Goal: Communication & Community: Answer question/provide support

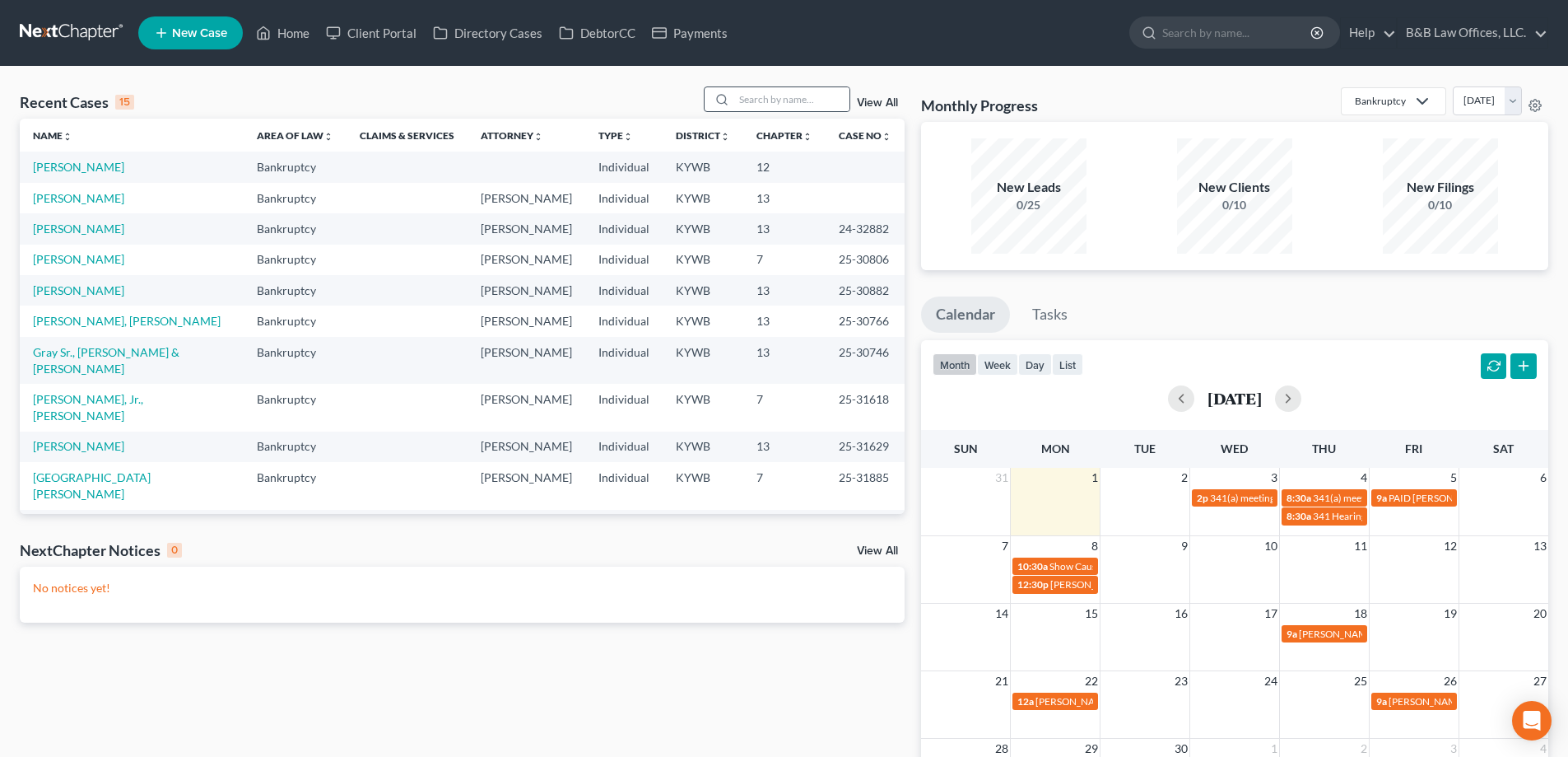
click at [805, 86] on div "Recent Cases 15 View All Name unfold_more expand_more expand_less Area of Law u…" at bounding box center [784, 493] width 1568 height 854
click at [784, 123] on th "Chapter unfold_more expand_more expand_less" at bounding box center [784, 134] width 82 height 33
click at [794, 68] on main "Recent Cases 15 View All Name unfold_more expand_more expand_less Area of Law u…" at bounding box center [784, 493] width 1568 height 855
click at [781, 91] on input "search" at bounding box center [791, 99] width 115 height 23
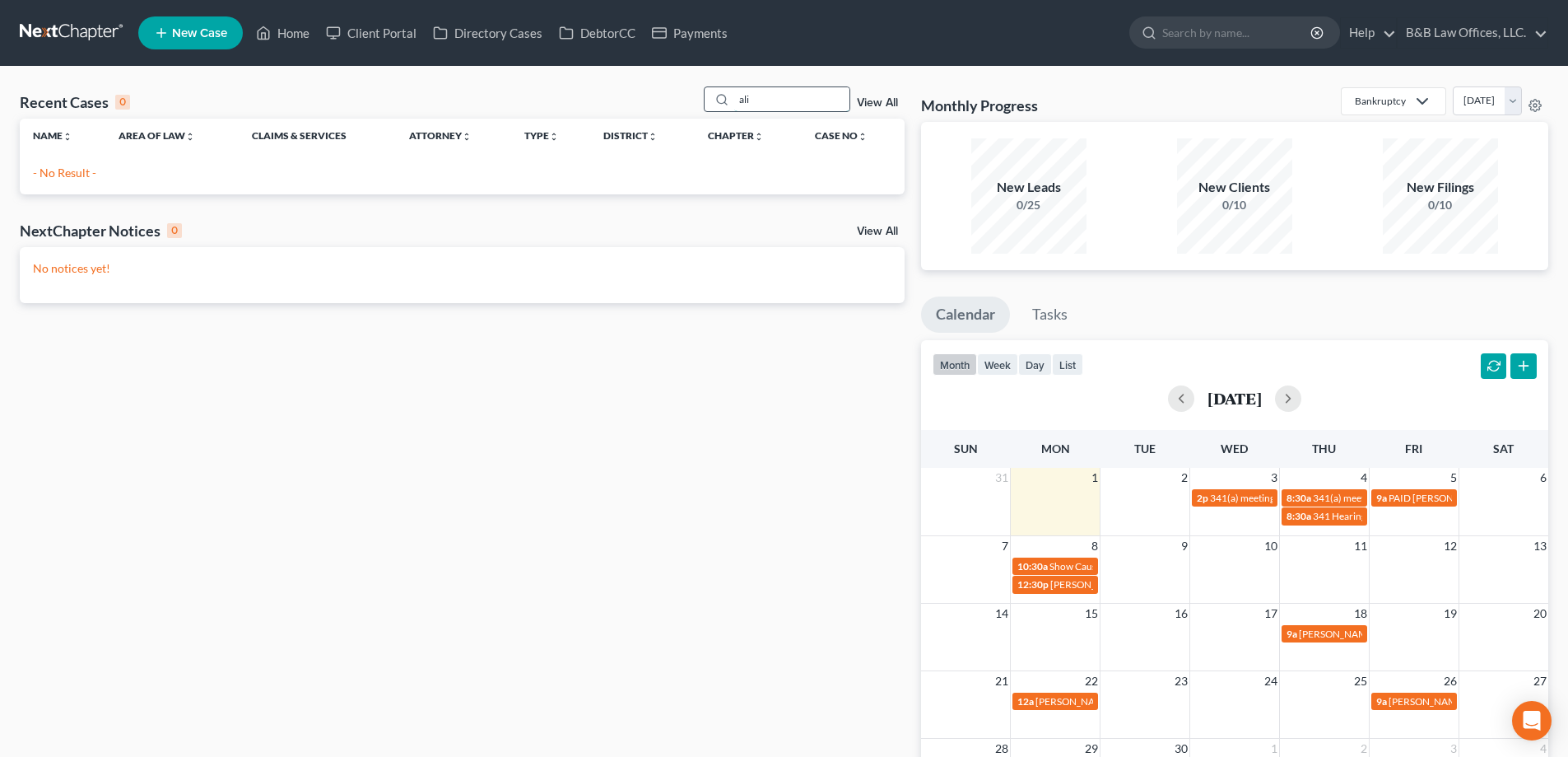
click at [794, 105] on input "ali" at bounding box center [791, 99] width 115 height 23
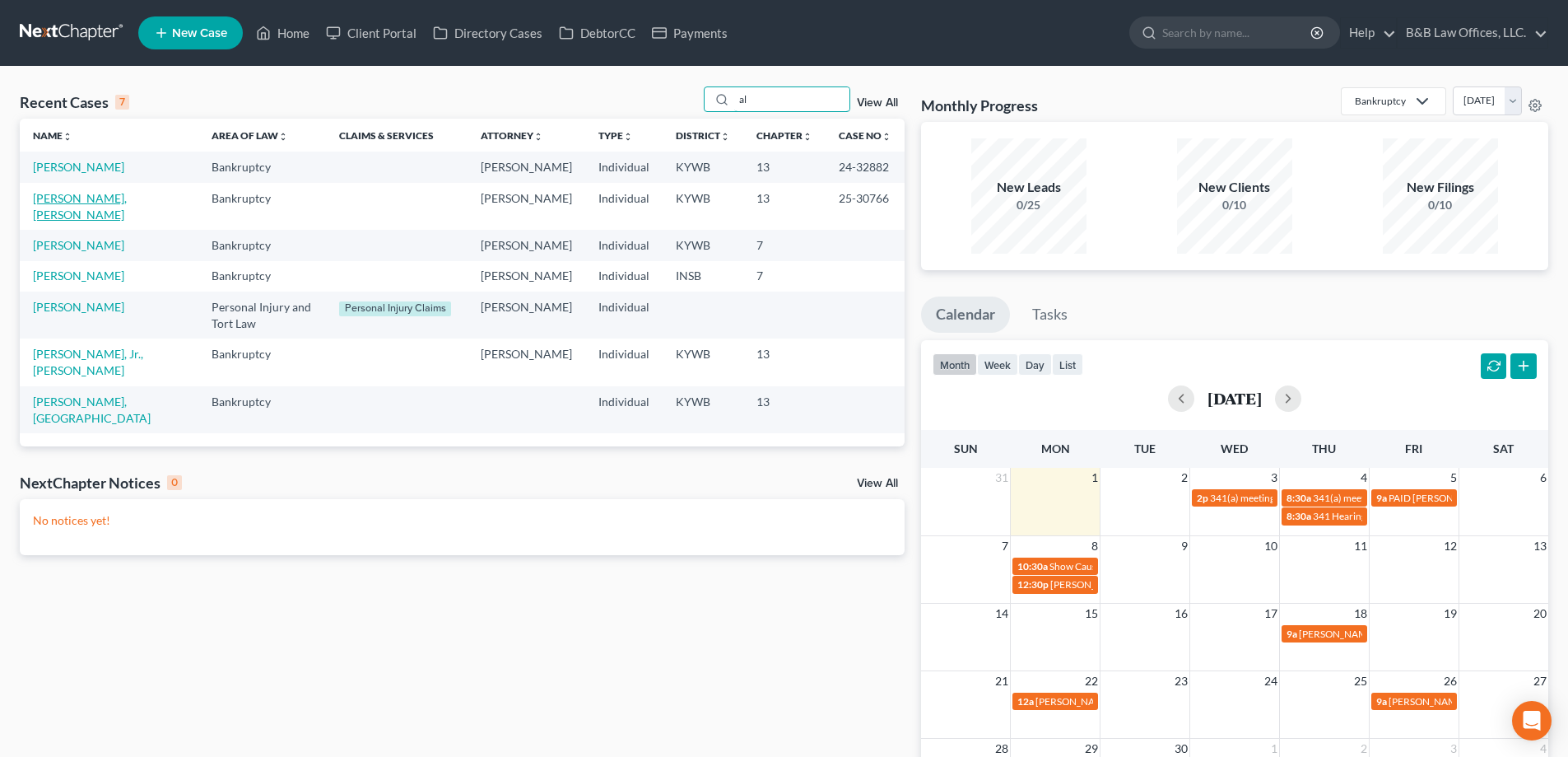
type input "al"
click at [110, 196] on link "[PERSON_NAME], [PERSON_NAME]" at bounding box center [80, 206] width 94 height 30
select select "2"
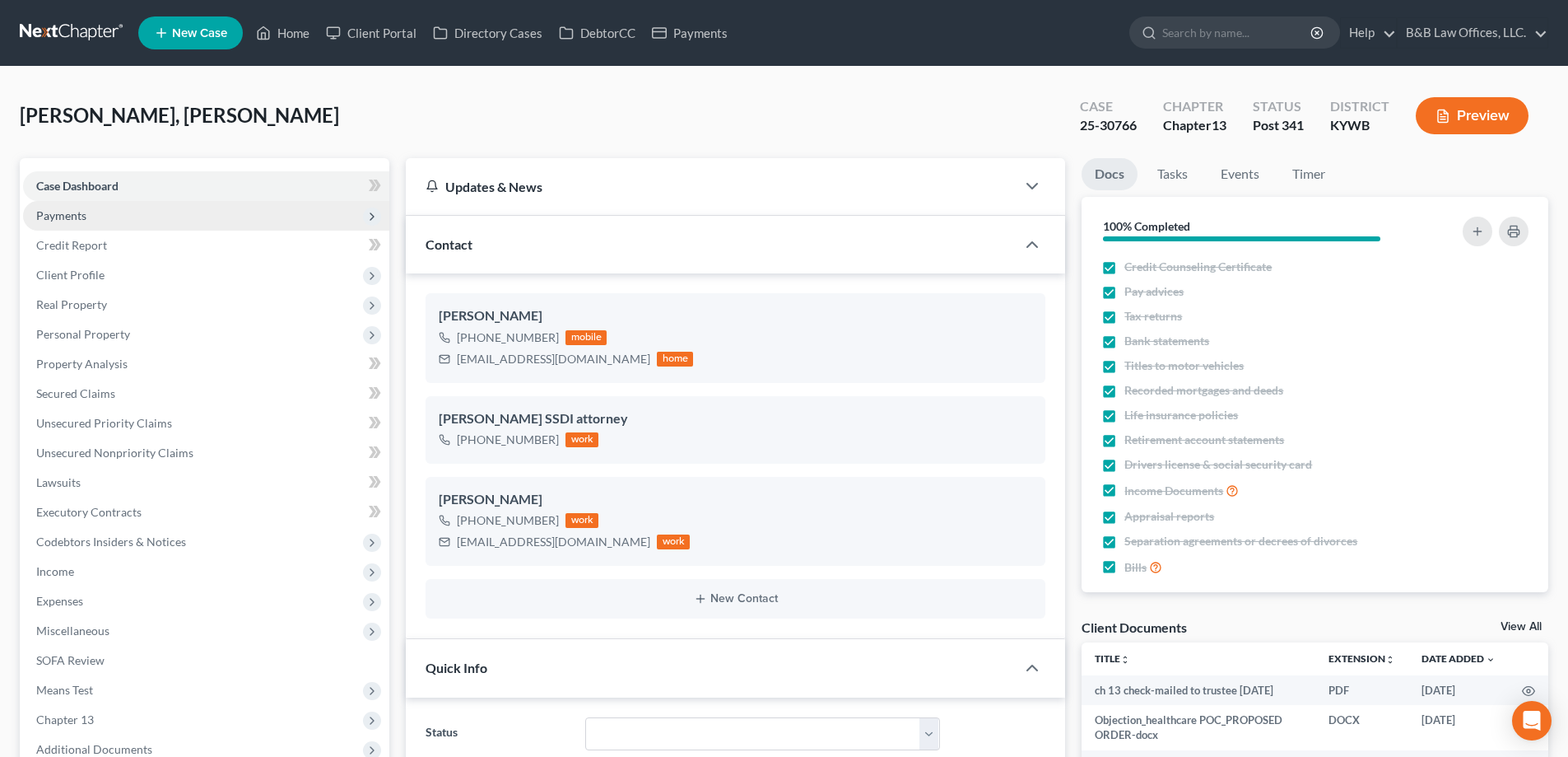
click at [94, 212] on span "Payments" at bounding box center [206, 215] width 367 height 29
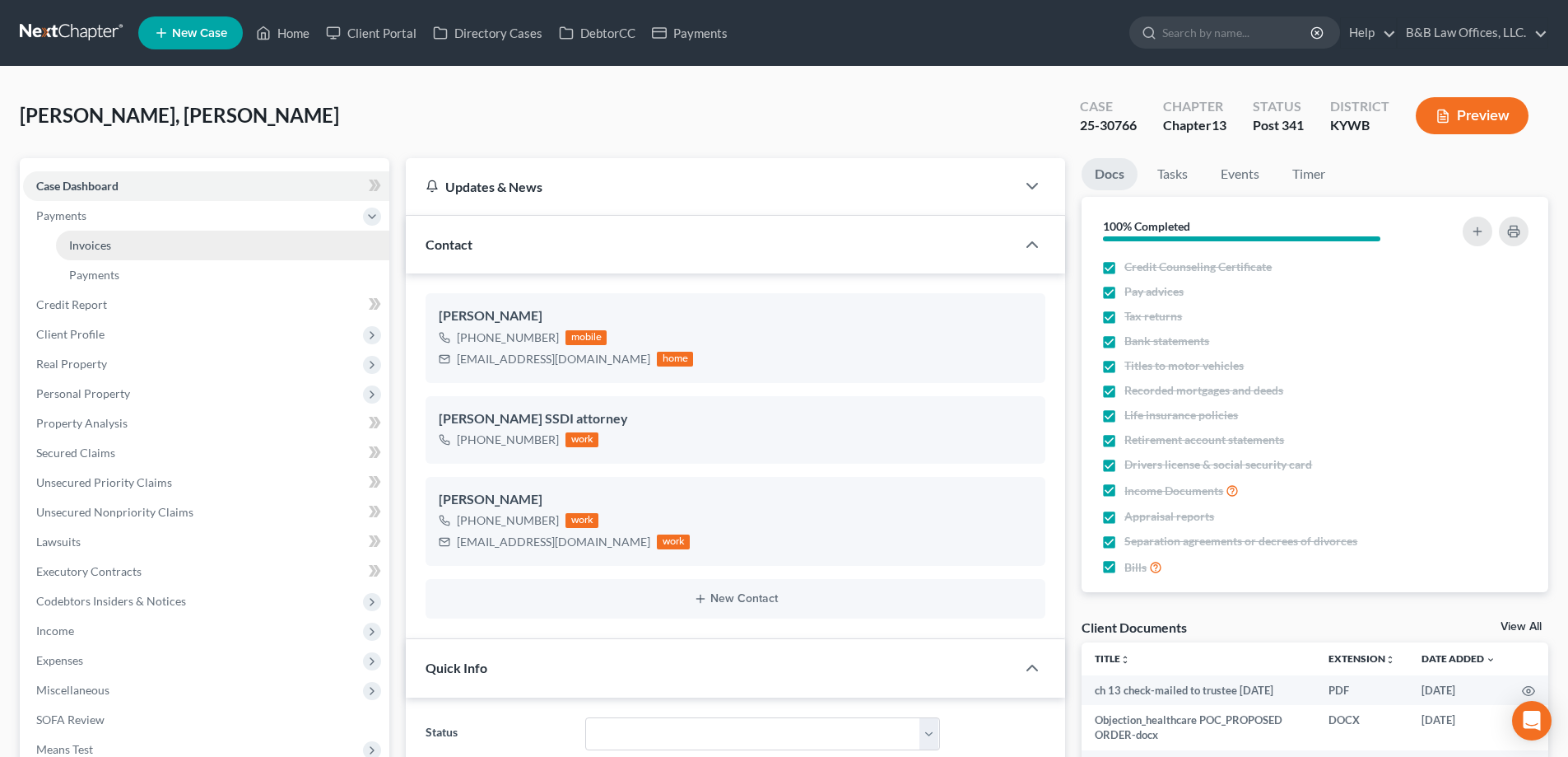
click at [104, 245] on span "Invoices" at bounding box center [90, 245] width 42 height 14
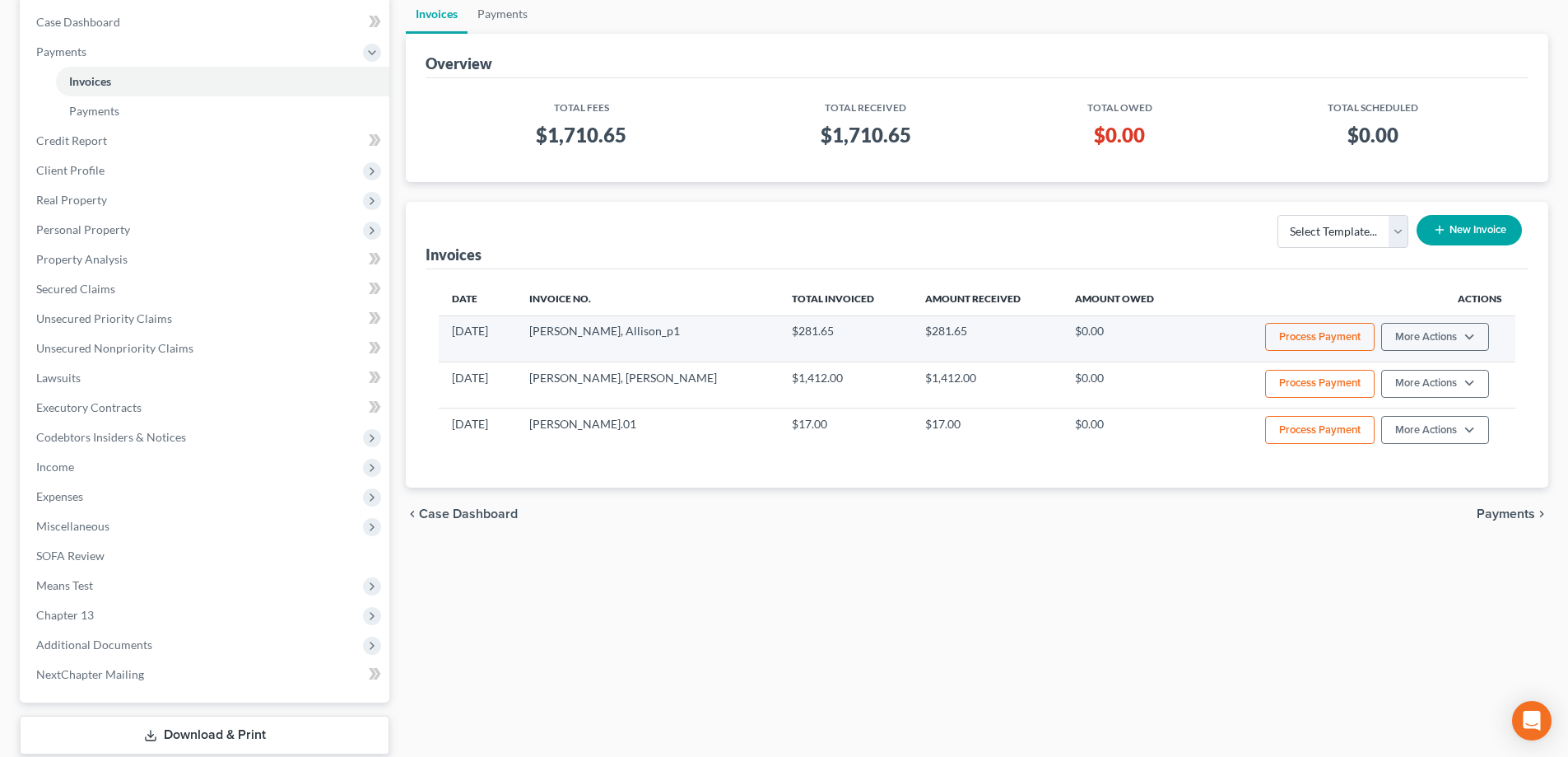
scroll to position [164, 0]
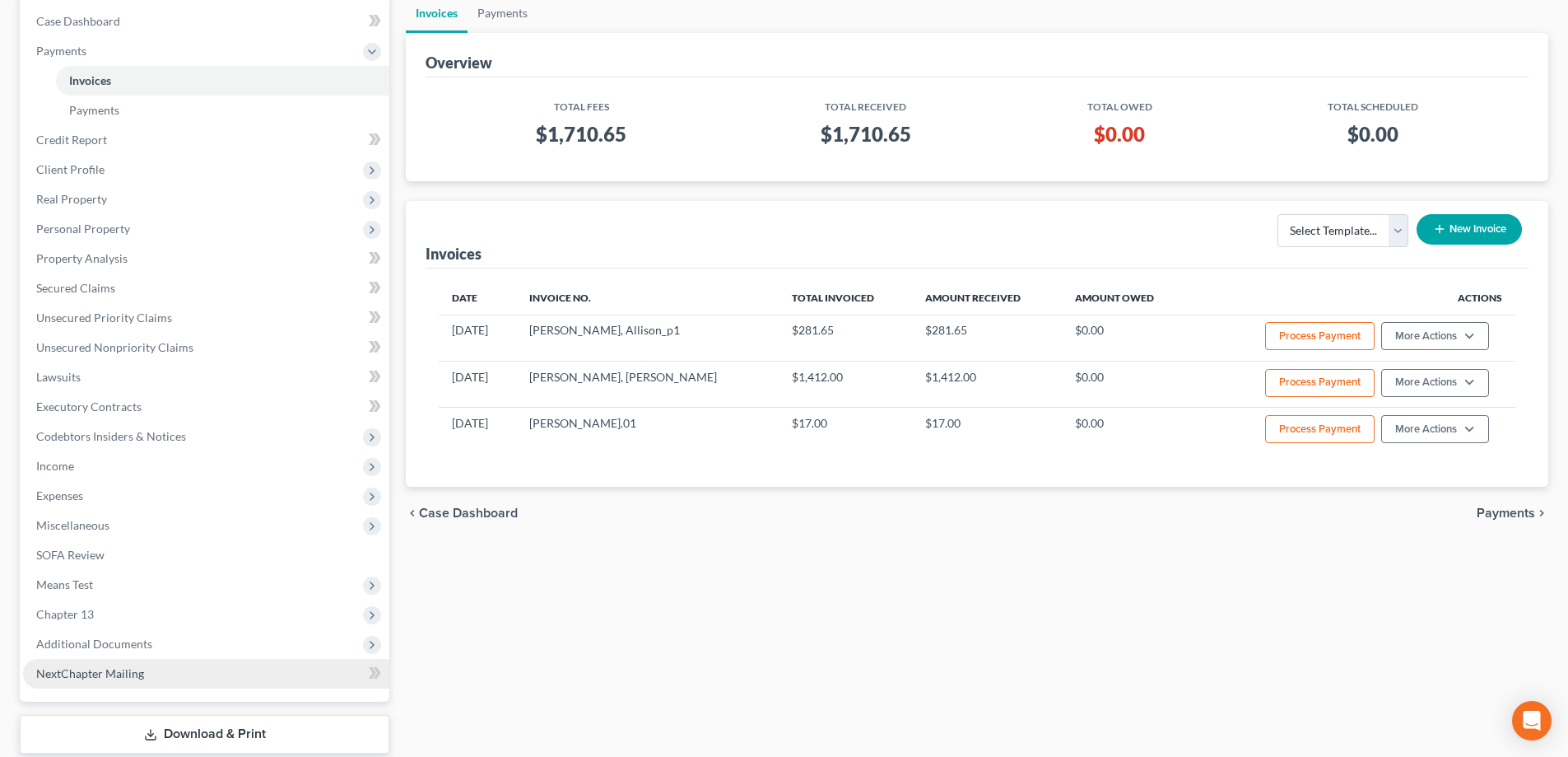
click at [117, 671] on span "NextChapter Mailing" at bounding box center [90, 673] width 108 height 14
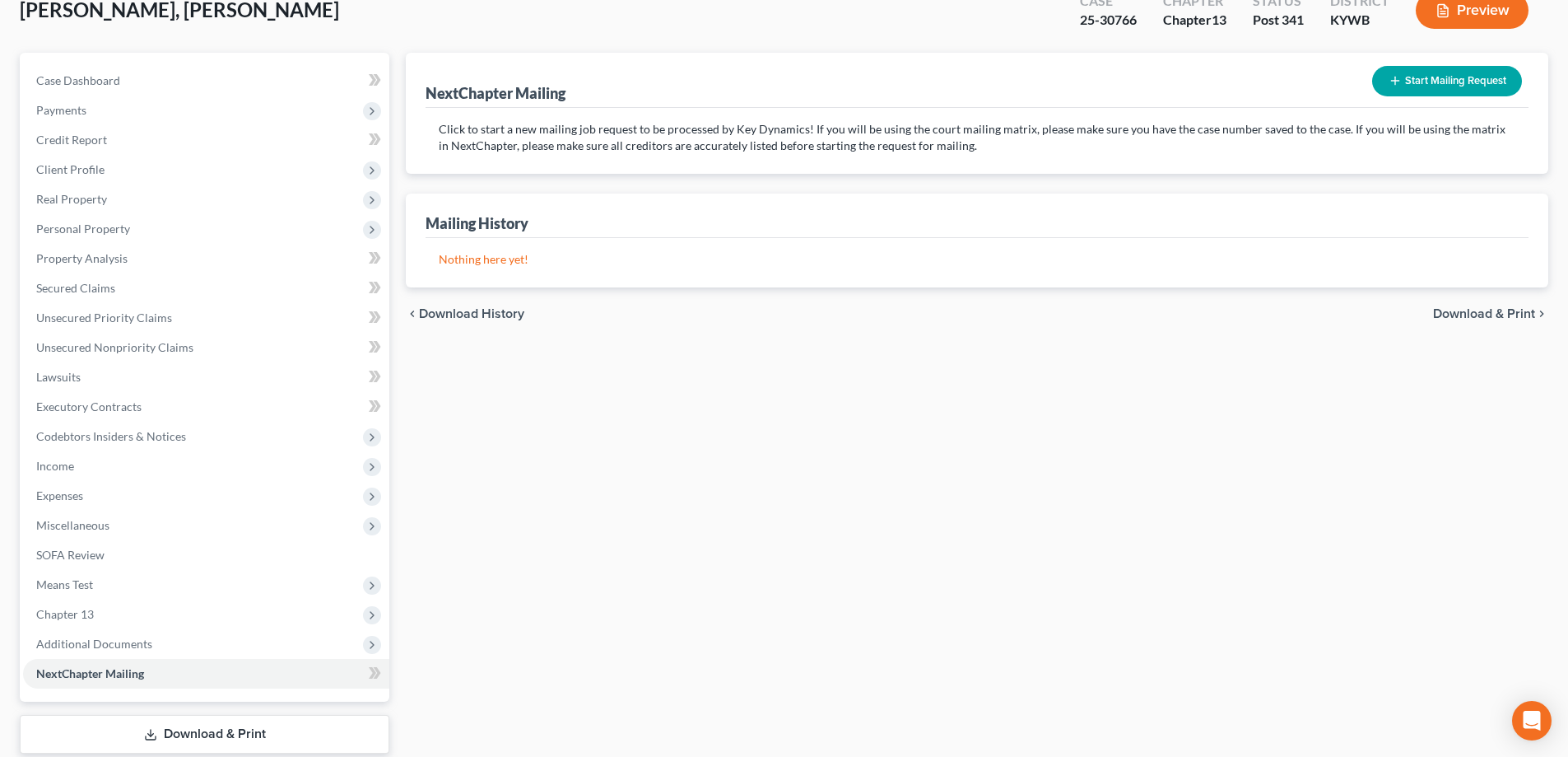
scroll to position [207, 0]
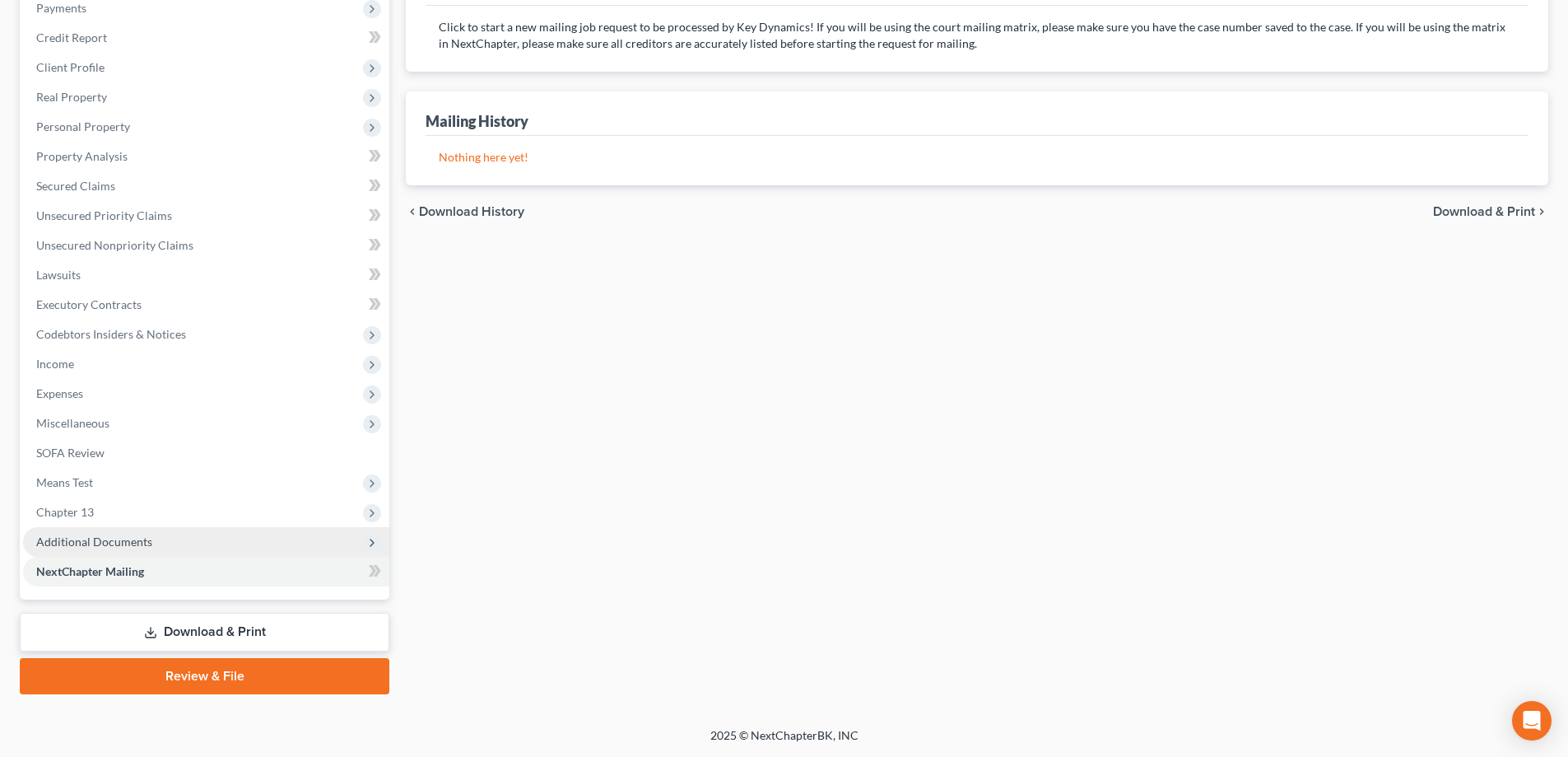
click at [190, 541] on span "Additional Documents" at bounding box center [206, 541] width 367 height 29
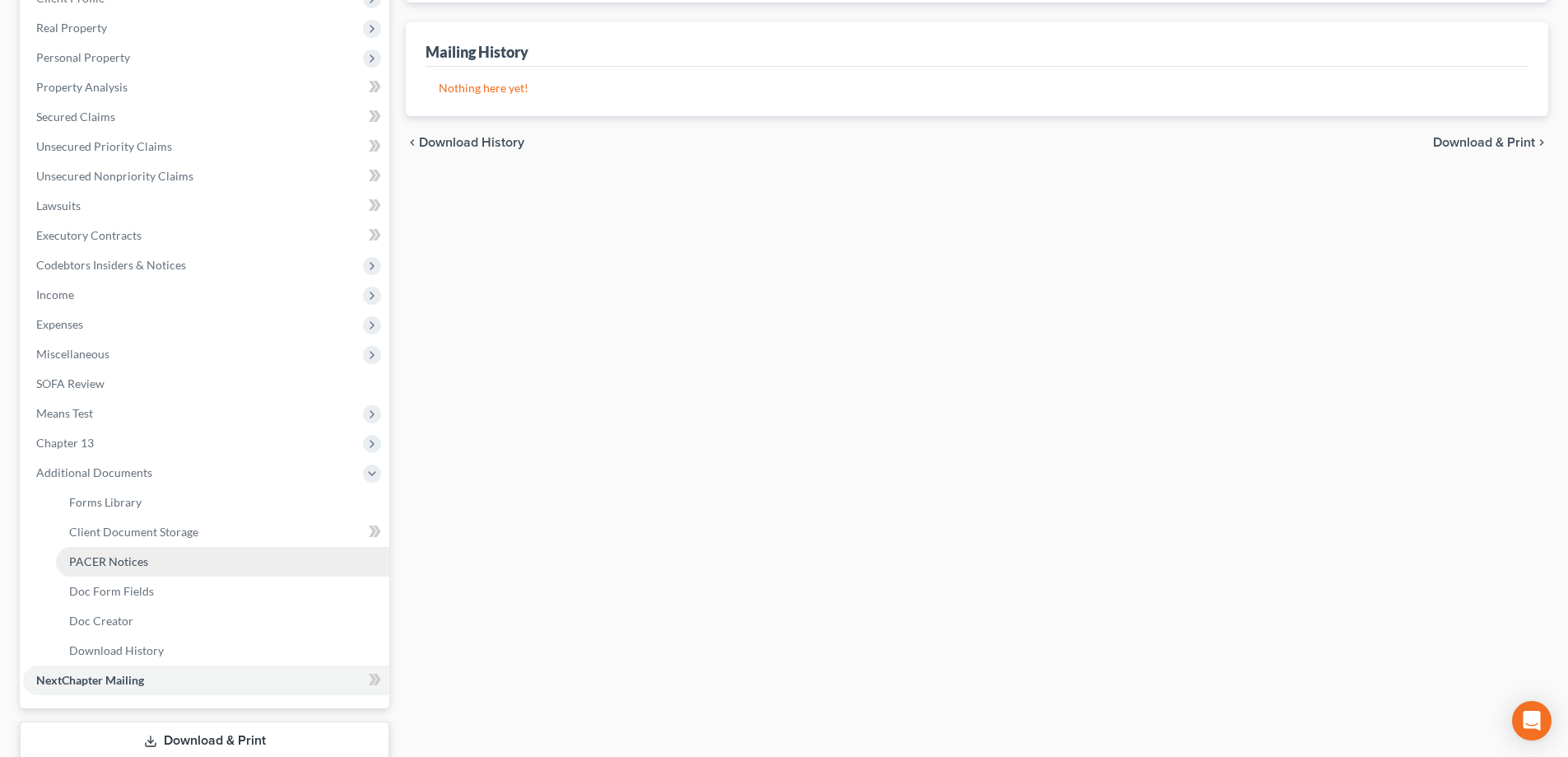
scroll to position [372, 0]
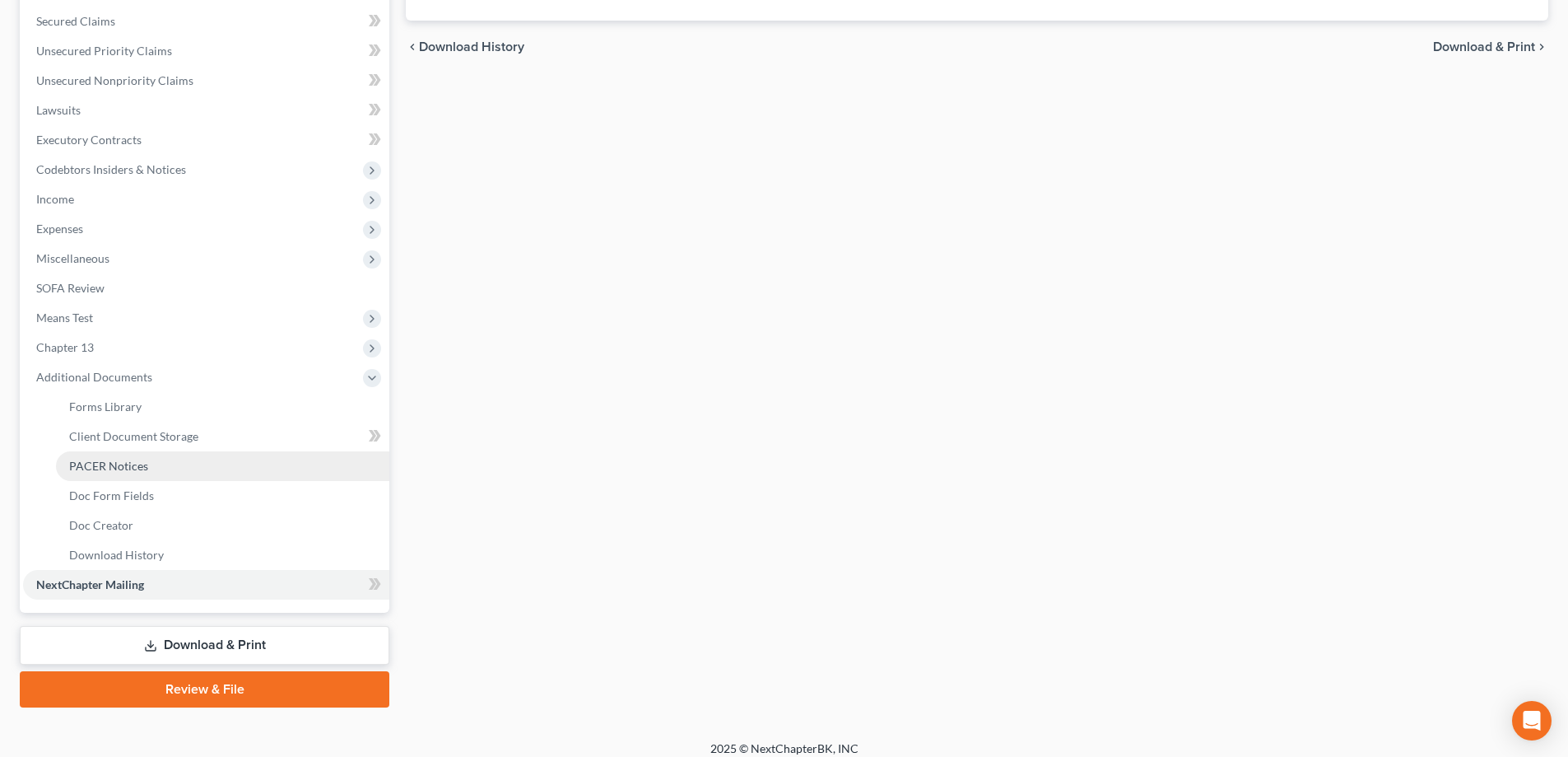
click at [138, 467] on span "PACER Notices" at bounding box center [108, 466] width 79 height 14
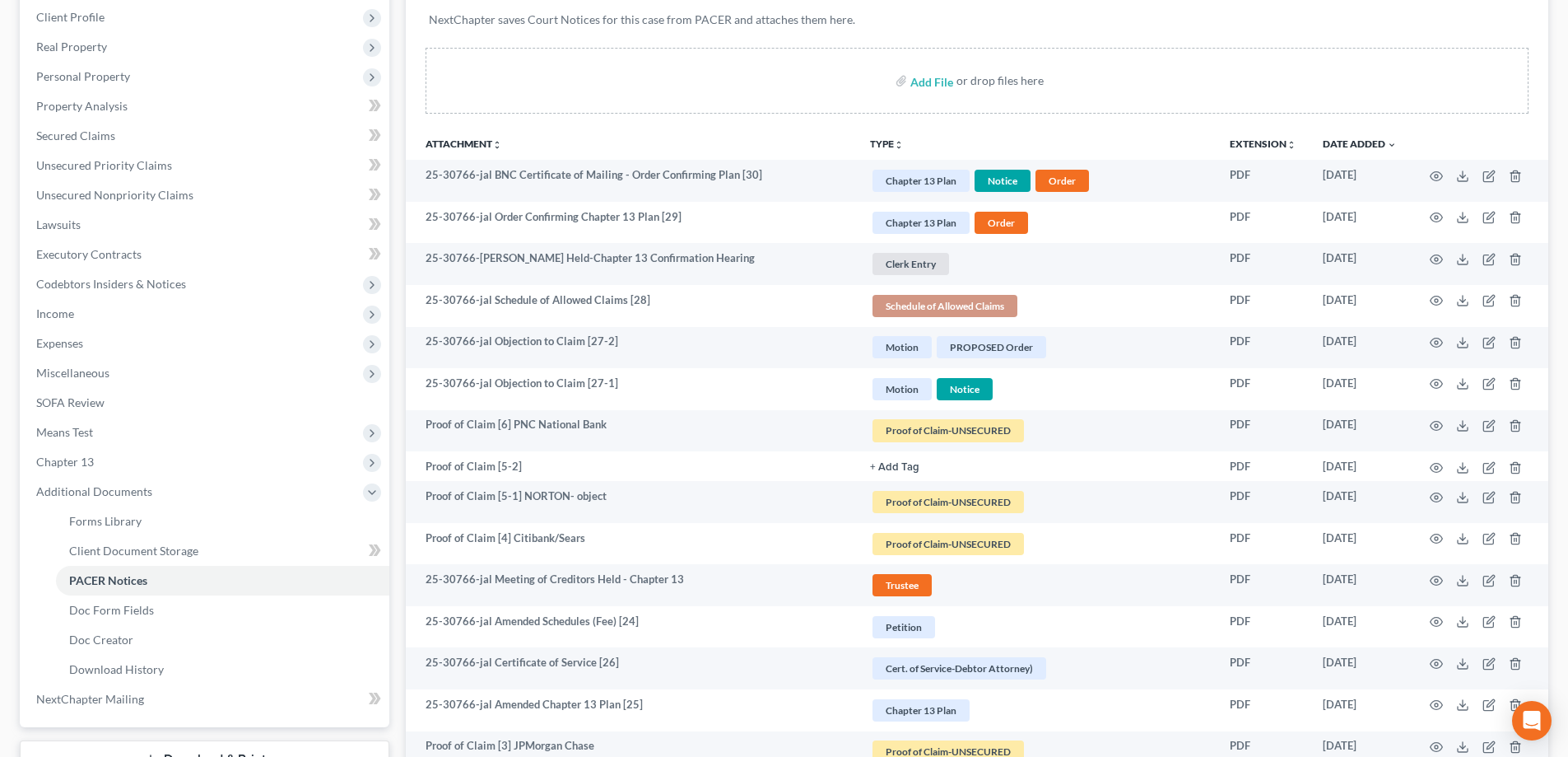
scroll to position [367, 0]
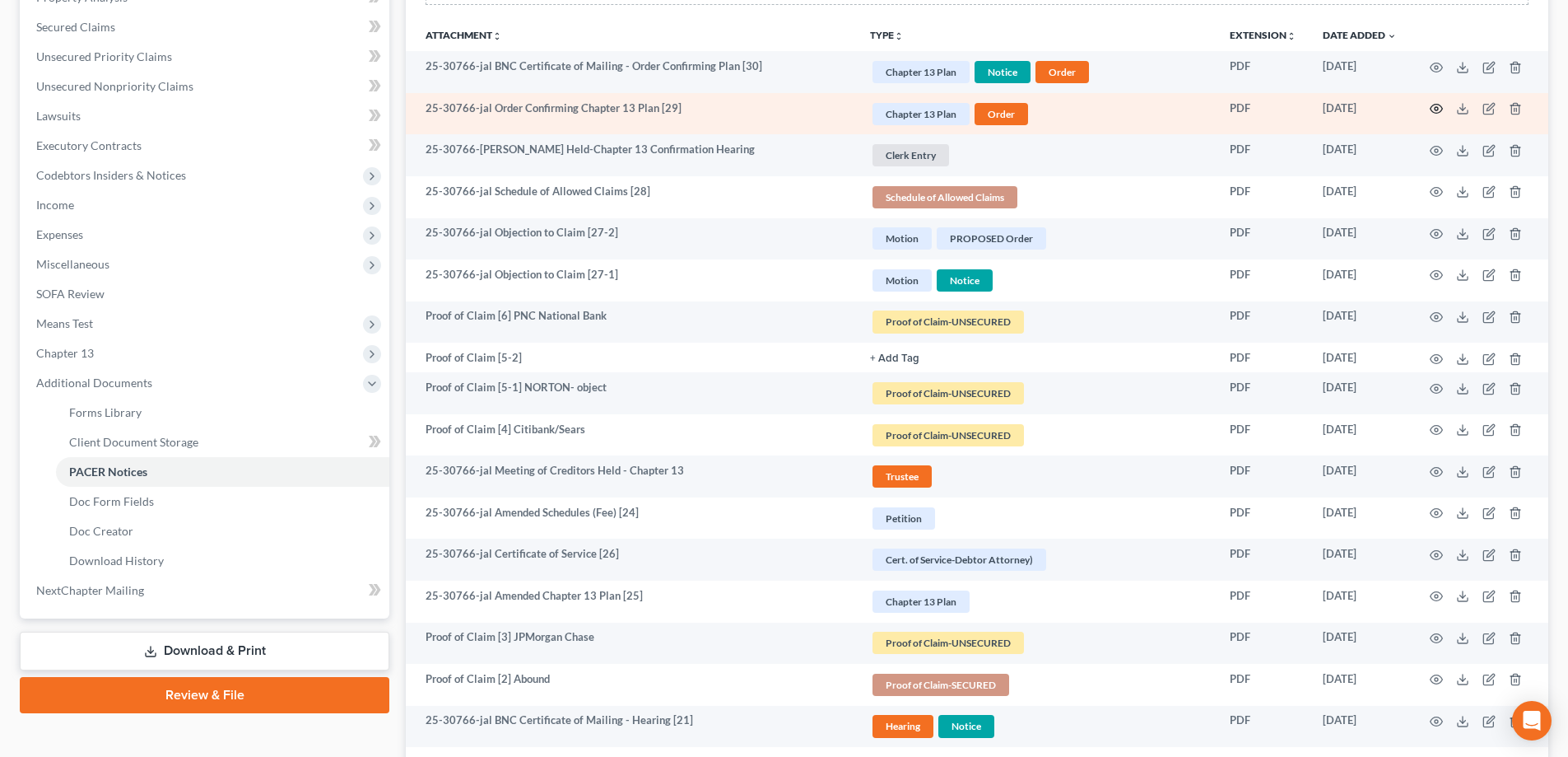
click at [1437, 109] on icon "button" at bounding box center [1436, 109] width 13 height 13
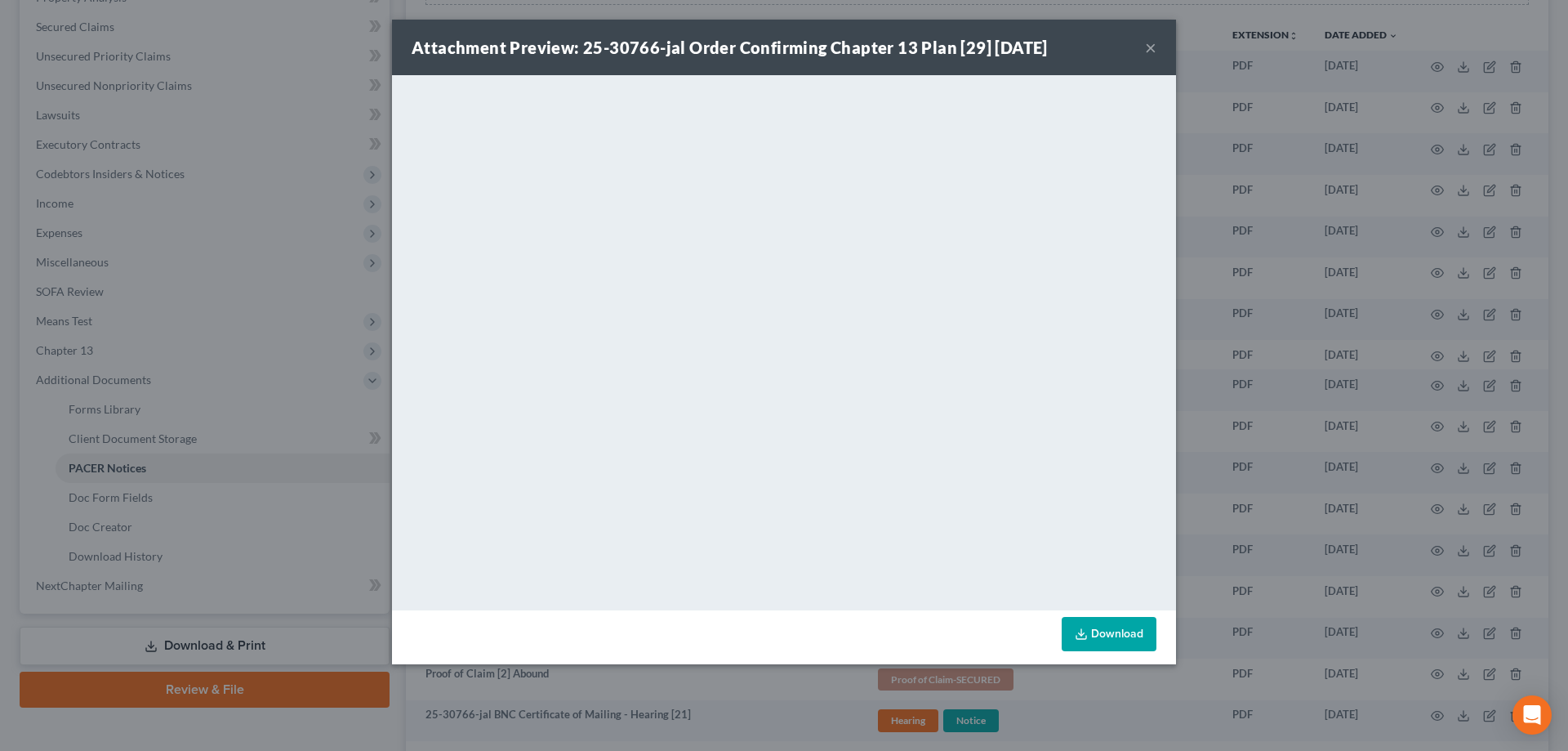
click at [1152, 49] on button "×" at bounding box center [1151, 47] width 12 height 20
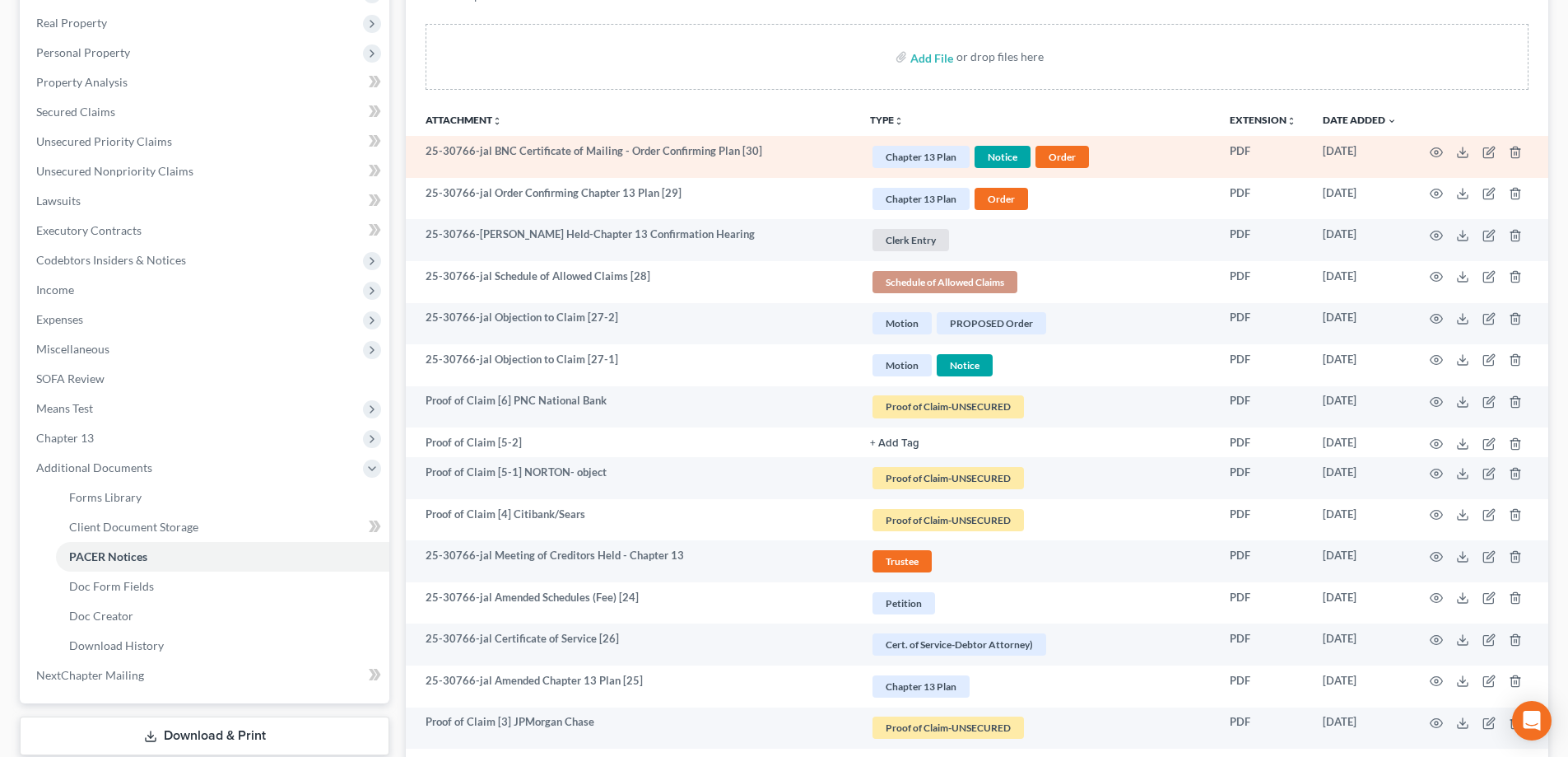
scroll to position [119, 0]
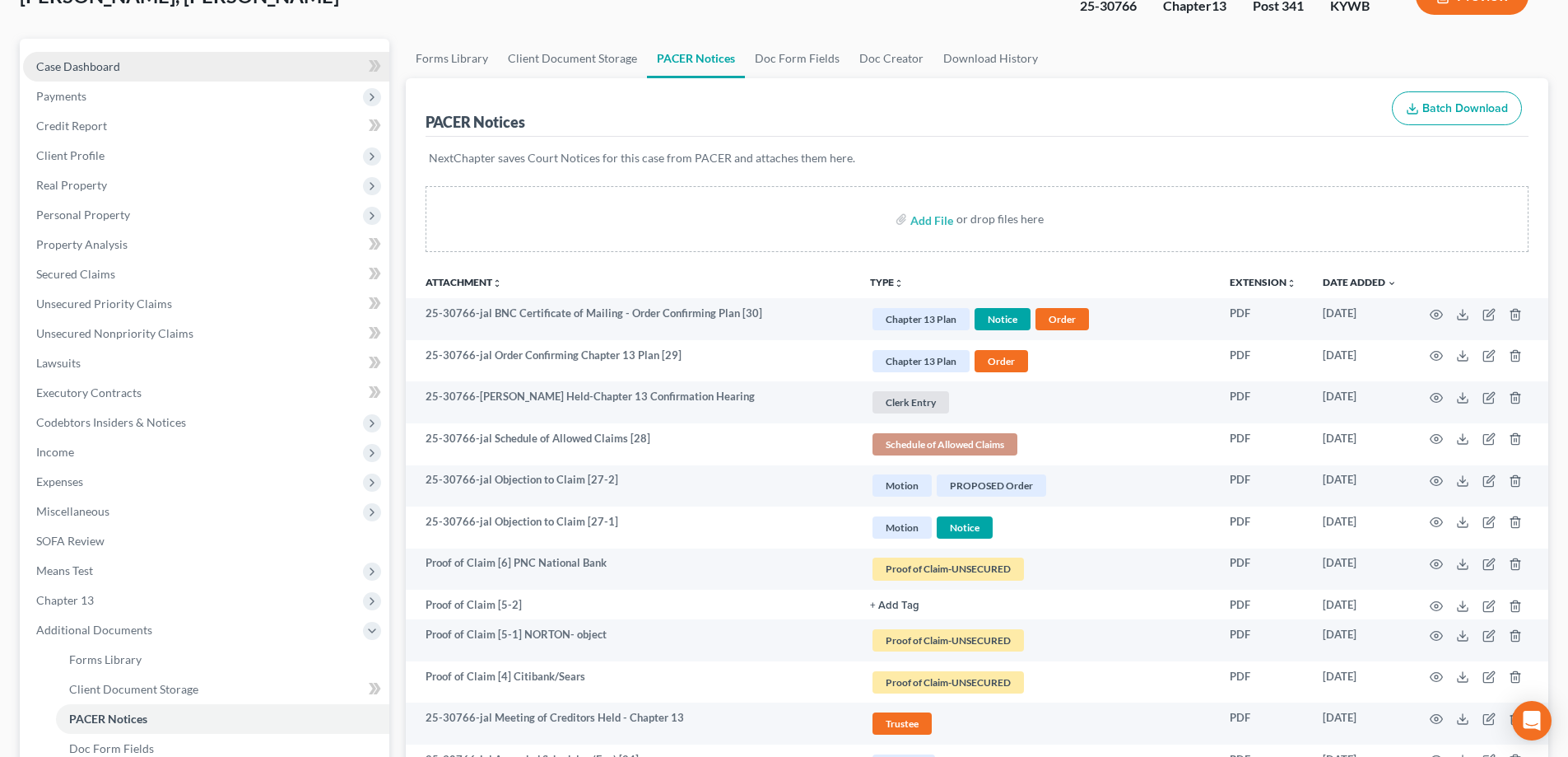
click at [100, 71] on span "Case Dashboard" at bounding box center [78, 66] width 84 height 14
select select "2"
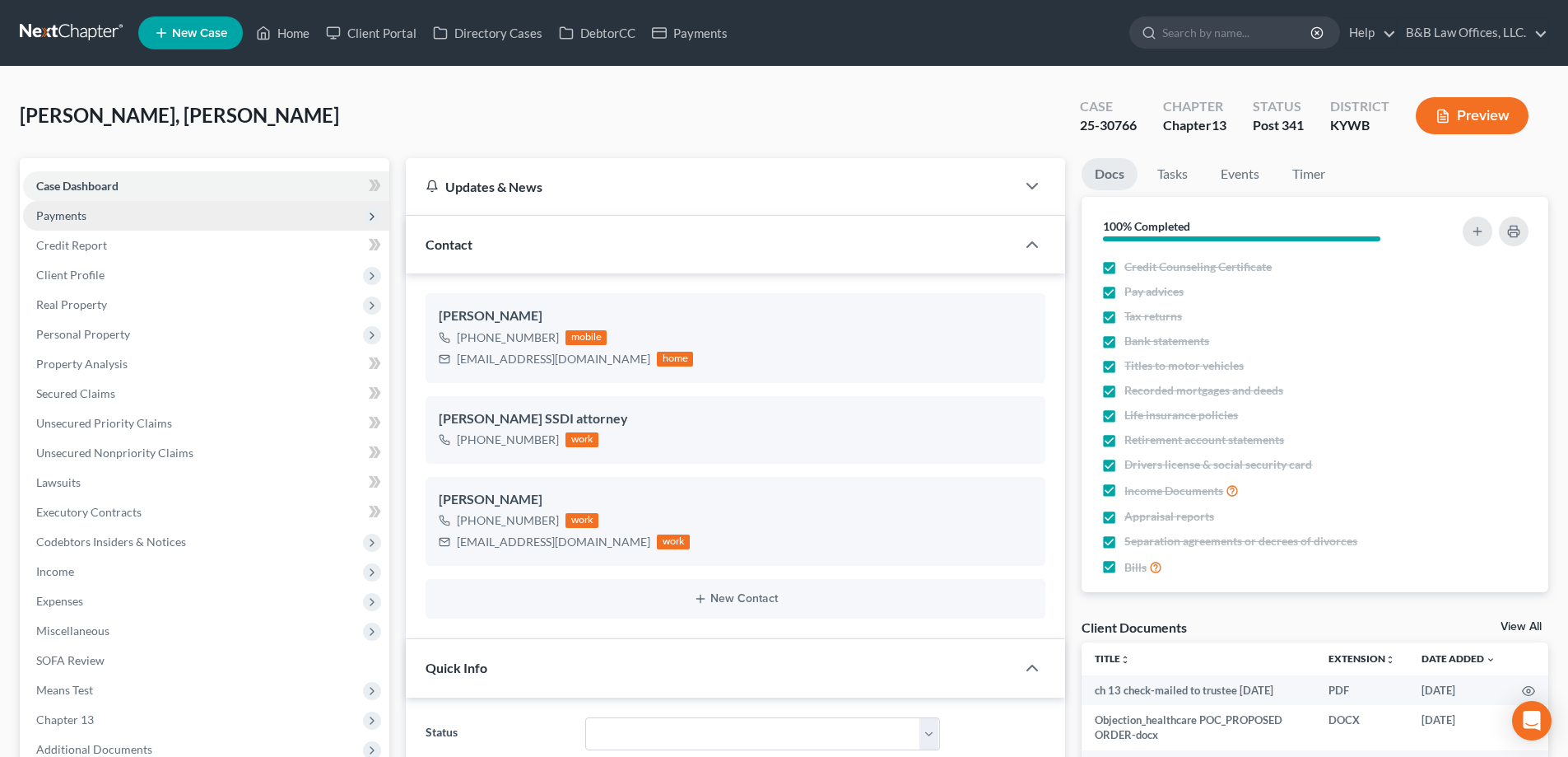
click at [112, 218] on span "Payments" at bounding box center [206, 215] width 367 height 29
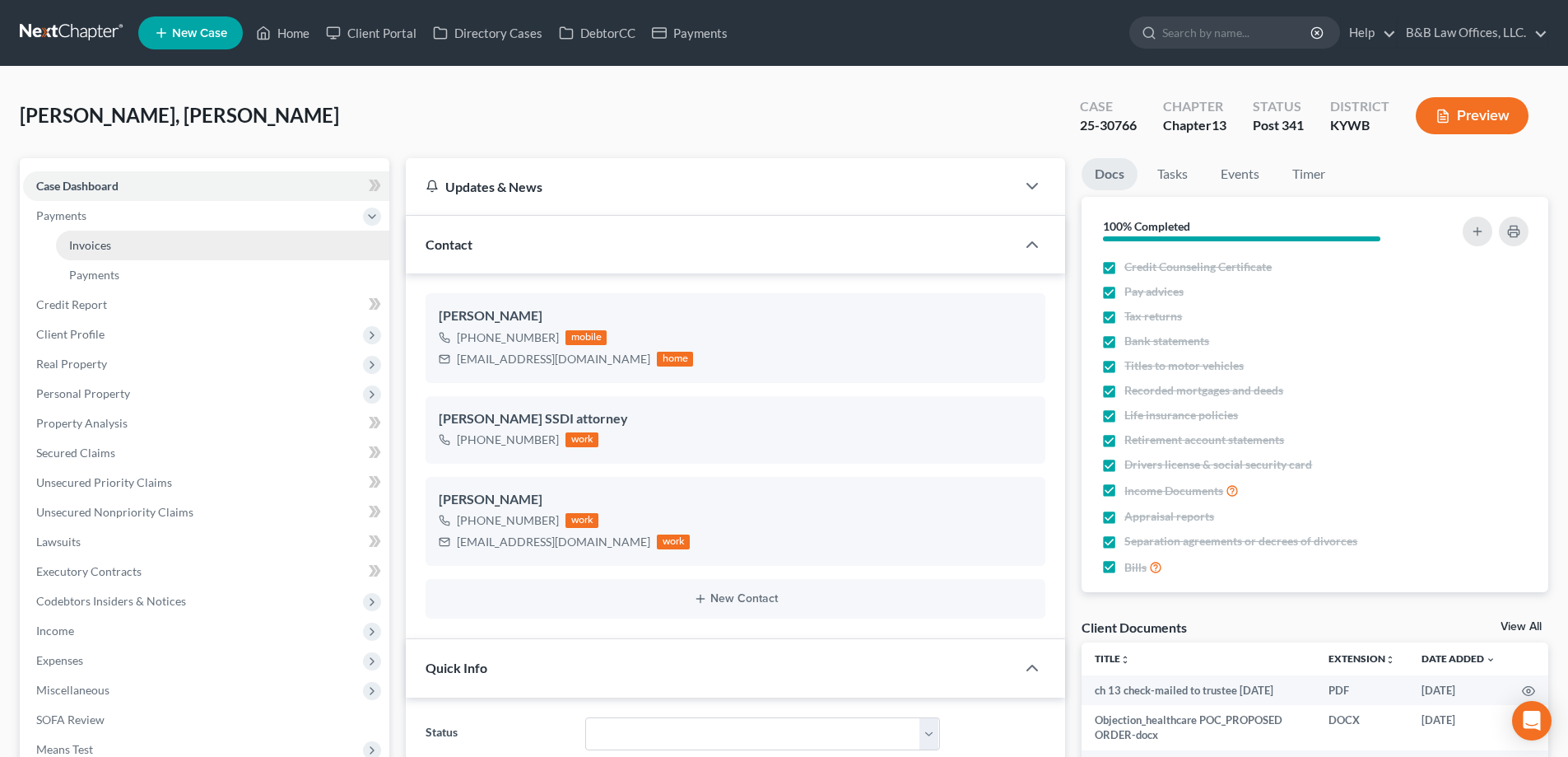
click at [126, 243] on link "Invoices" at bounding box center [222, 245] width 333 height 29
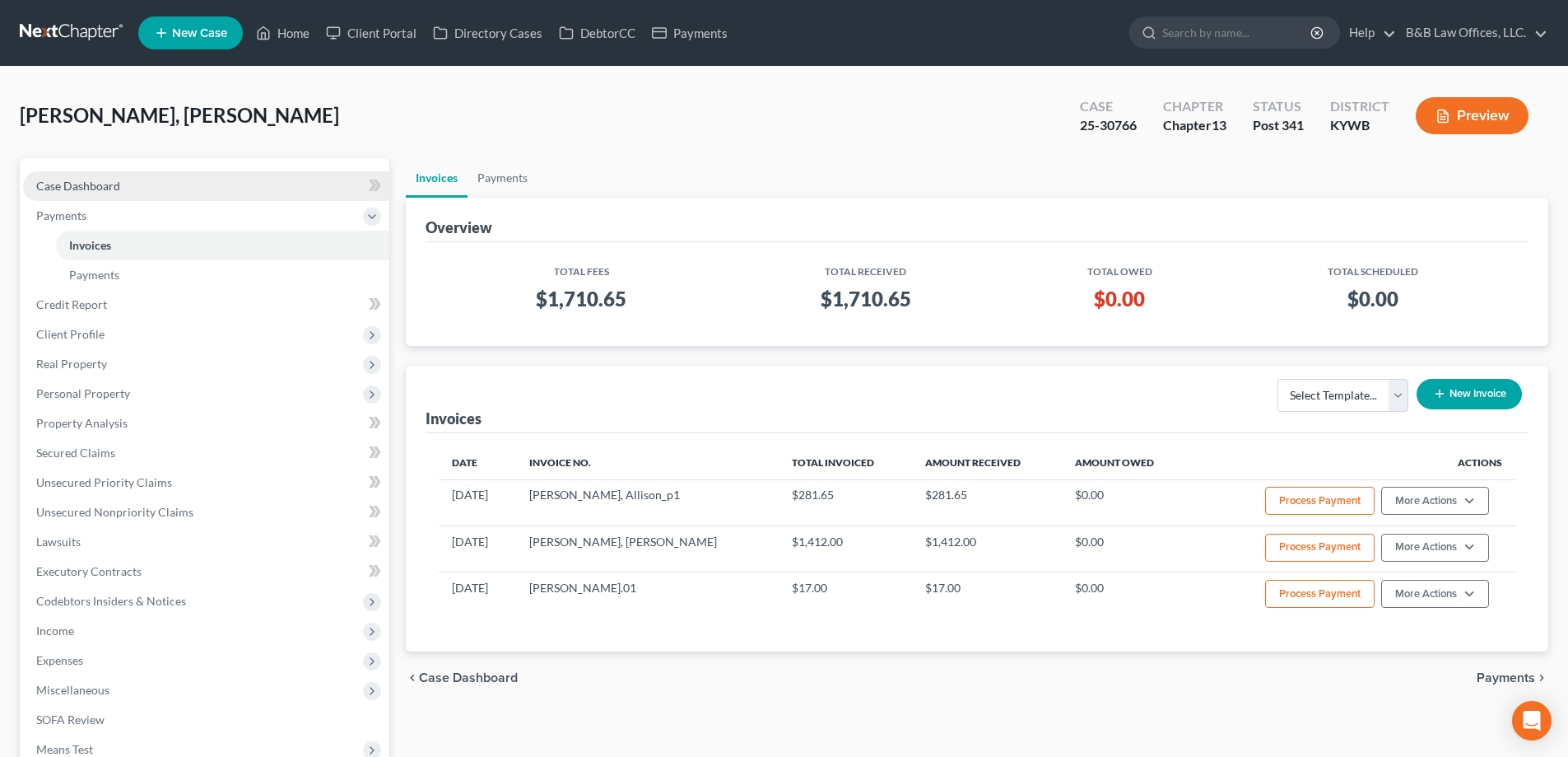
click at [154, 183] on link "Case Dashboard" at bounding box center [206, 185] width 367 height 29
select select "2"
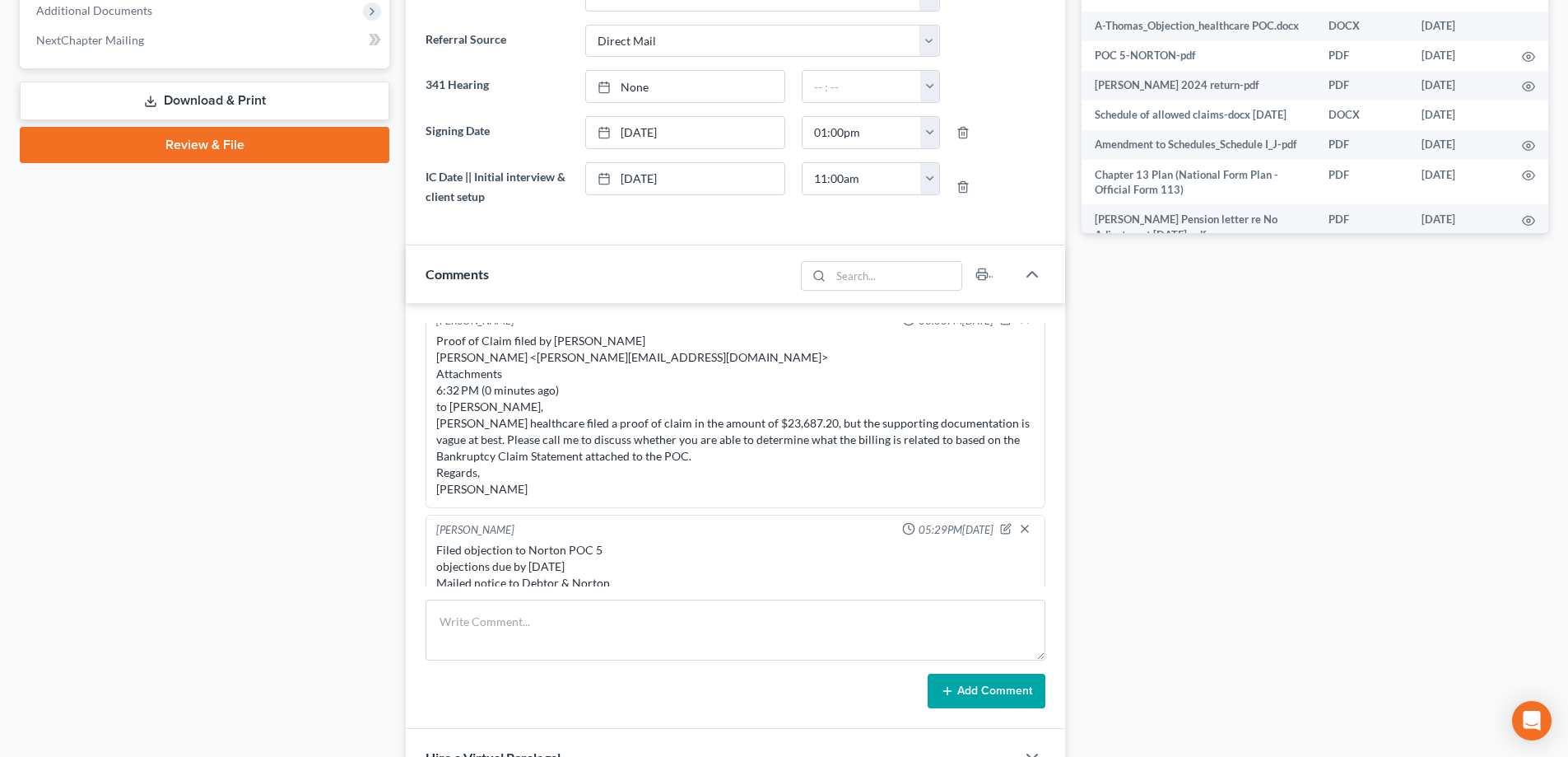
scroll to position [906, 0]
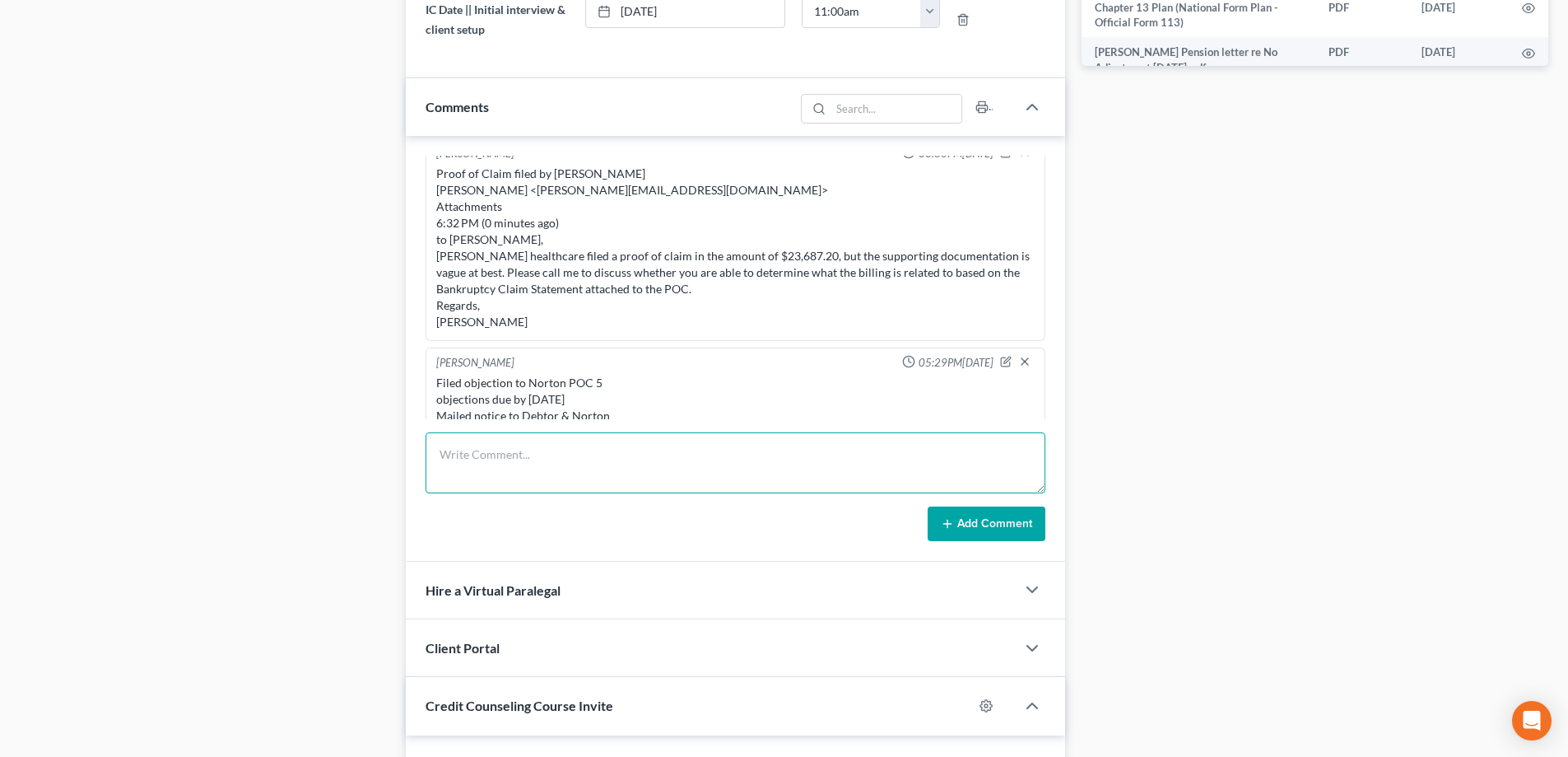
click at [481, 458] on textarea at bounding box center [735, 462] width 620 height 61
paste textarea "[PERSON_NAME] 10:59 AM (0 minutes ago) to [PERSON_NAME] Your case was converted…"
click at [459, 480] on textarea "[PERSON_NAME] 10:59 AM (0 minutes ago) to [PERSON_NAME] Your case was converted…" at bounding box center [735, 462] width 620 height 61
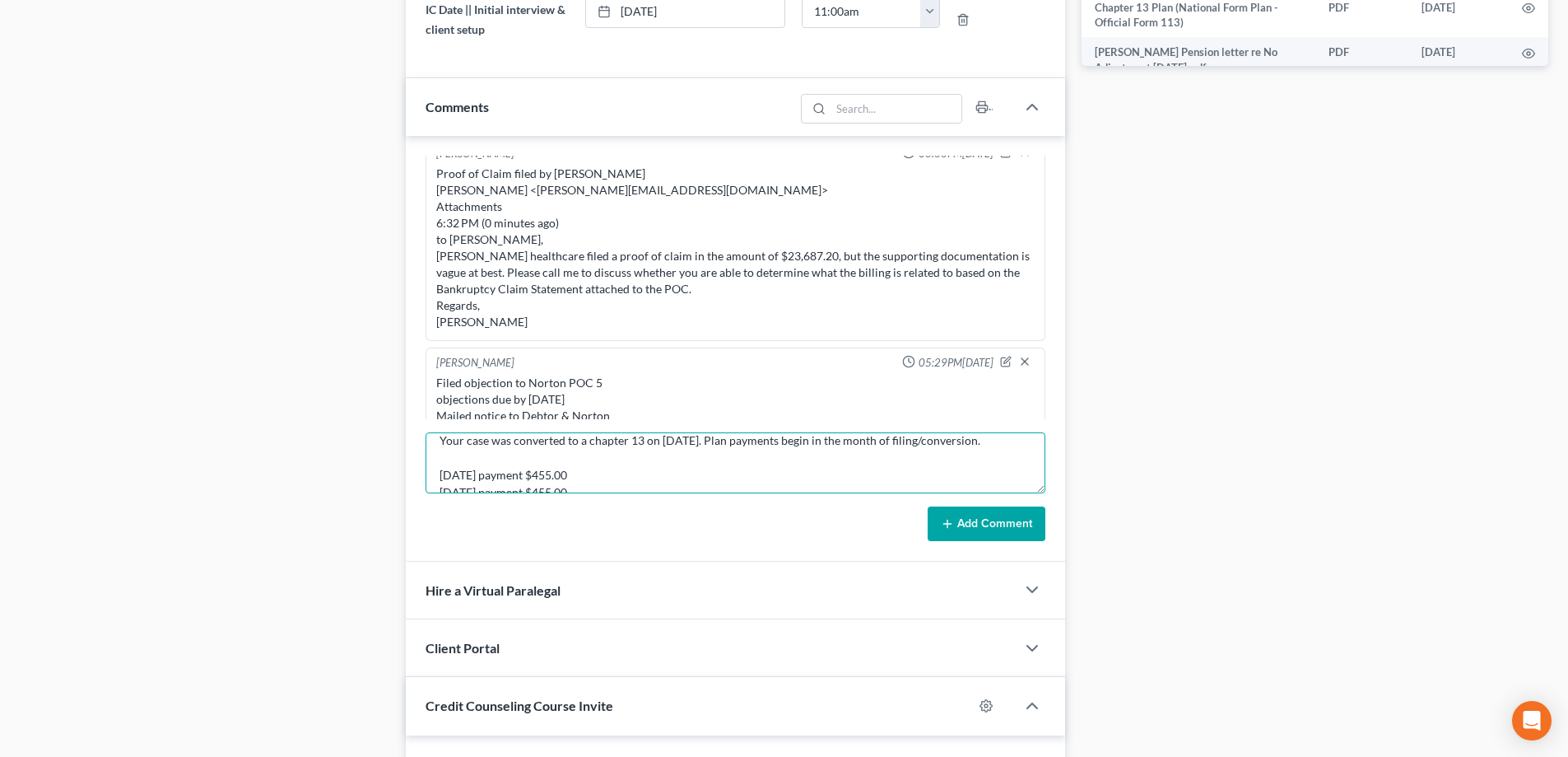
click at [479, 449] on textarea "[PERSON_NAME] 10:59 AM (0 minutes ago) to [PERSON_NAME] Your case was converted…" at bounding box center [735, 462] width 620 height 61
click at [457, 459] on textarea "[PERSON_NAME] 10:59 AM (0 minutes ago) to [PERSON_NAME] Your case was converted…" at bounding box center [735, 462] width 620 height 61
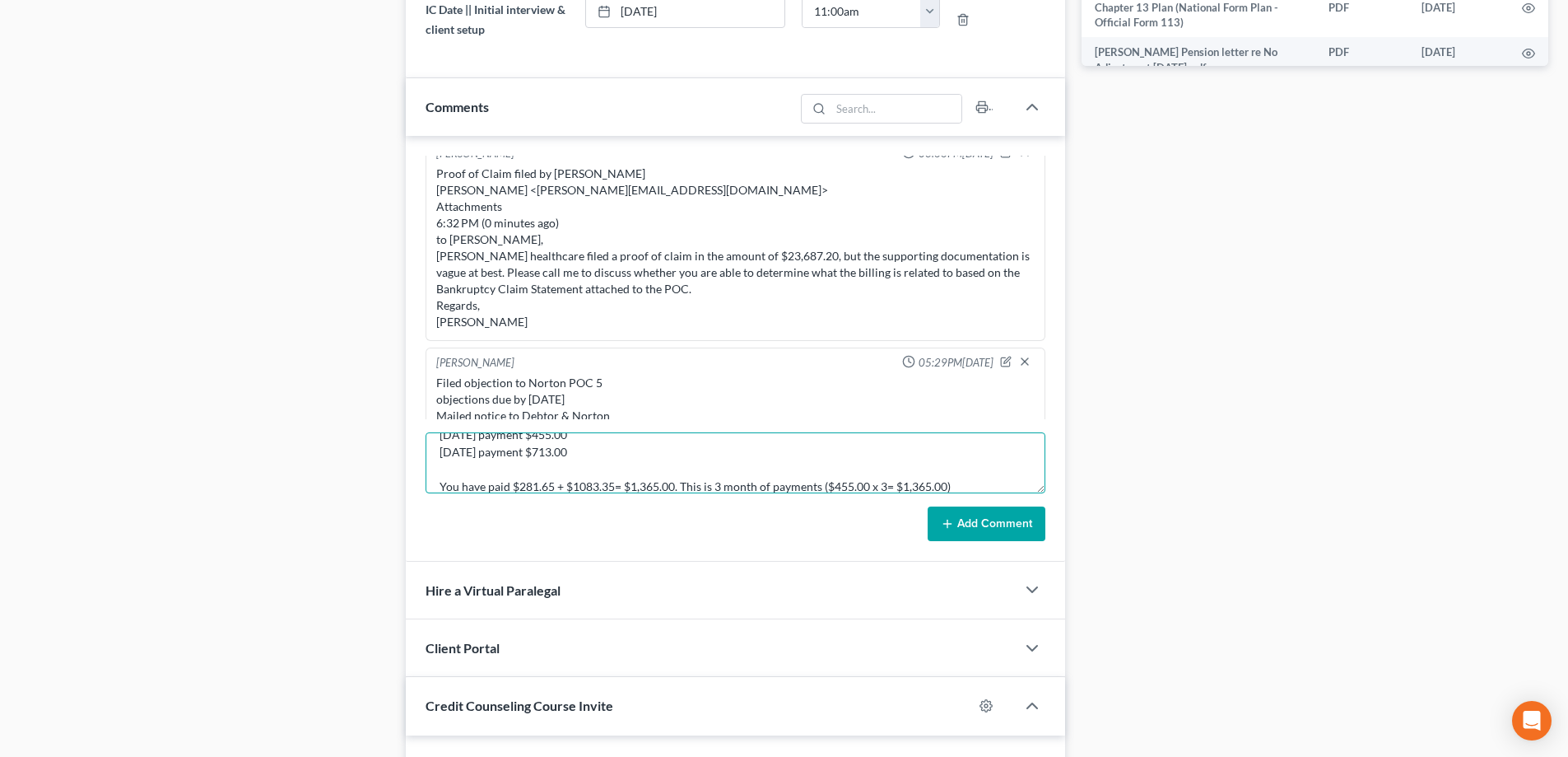
scroll to position [164, 0]
click at [461, 469] on textarea "[PERSON_NAME] 10:59 AM (0 minutes ago) to [PERSON_NAME] Your case was converted…" at bounding box center [735, 462] width 620 height 61
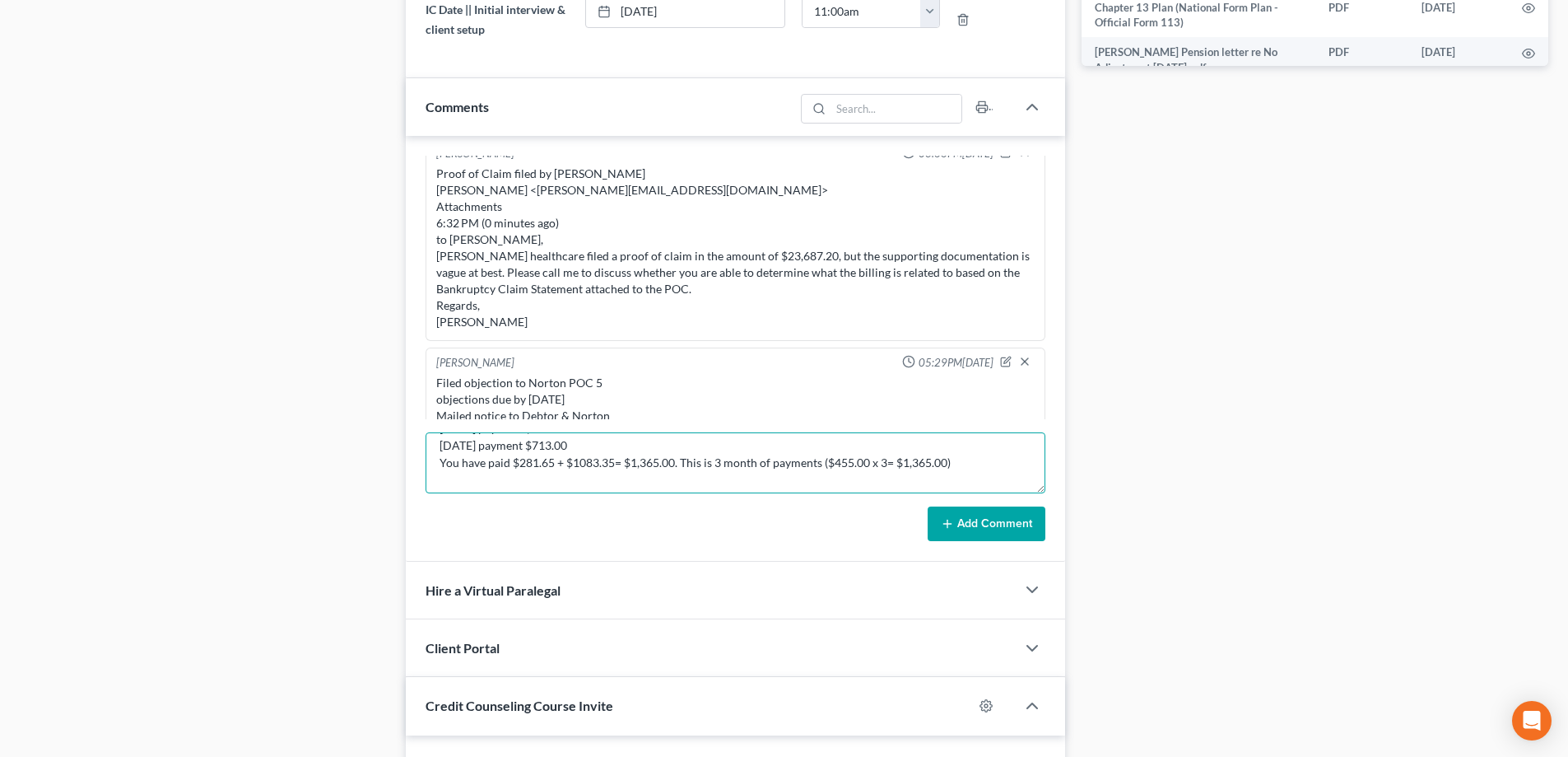
scroll to position [197, 0]
click at [467, 449] on textarea "[PERSON_NAME] 10:59 AM (0 minutes ago) to [PERSON_NAME] Your case was converted…" at bounding box center [735, 462] width 620 height 61
click at [464, 488] on textarea "[PERSON_NAME] 10:59 AM (0 minutes ago) to [PERSON_NAME] Your case was converted…" at bounding box center [735, 462] width 620 height 61
type textarea "[PERSON_NAME] 10:59 AM (0 minutes ago) to [PERSON_NAME] Your case was converted…"
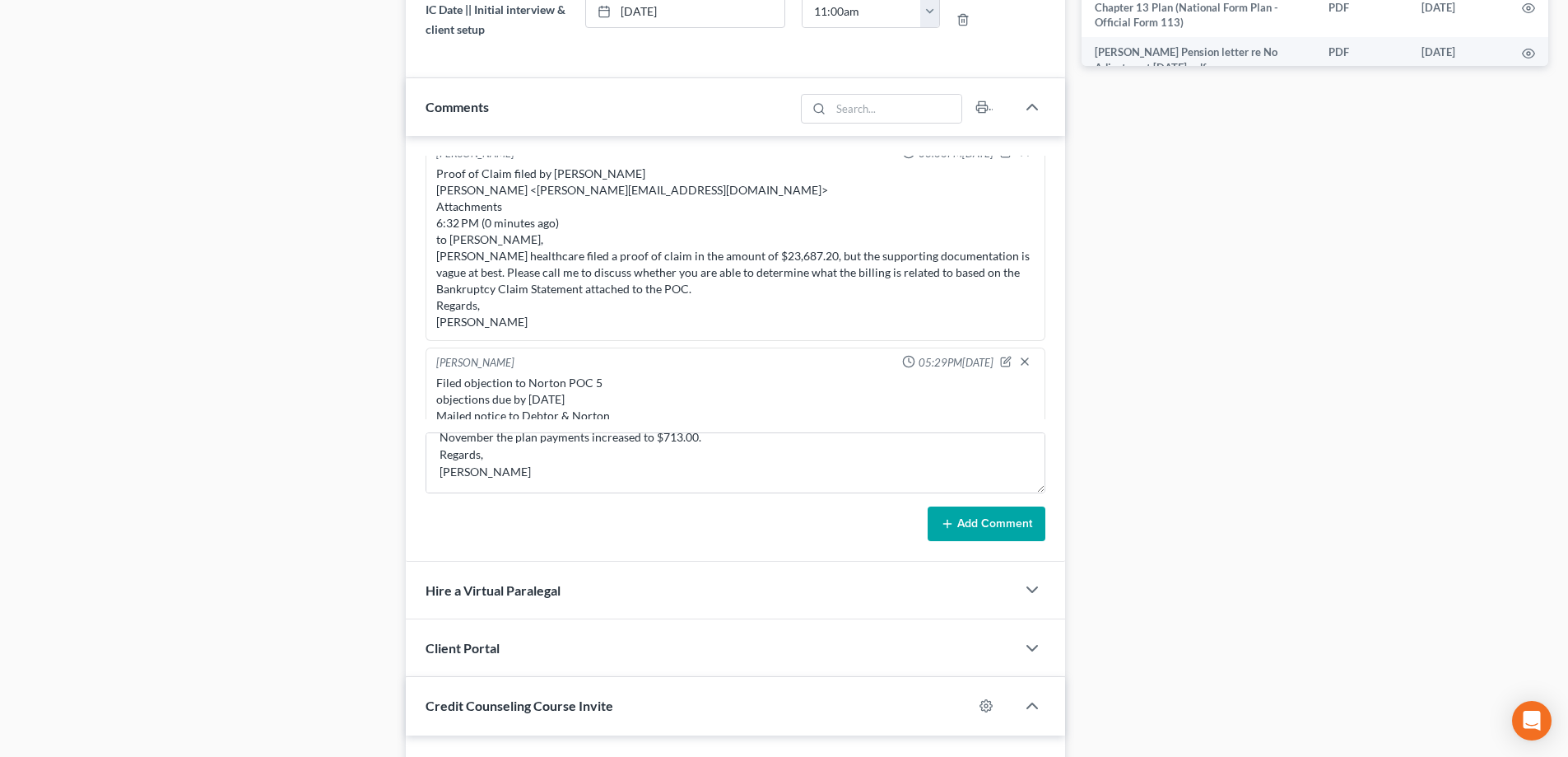
click at [990, 514] on button "Add Comment" at bounding box center [987, 523] width 117 height 34
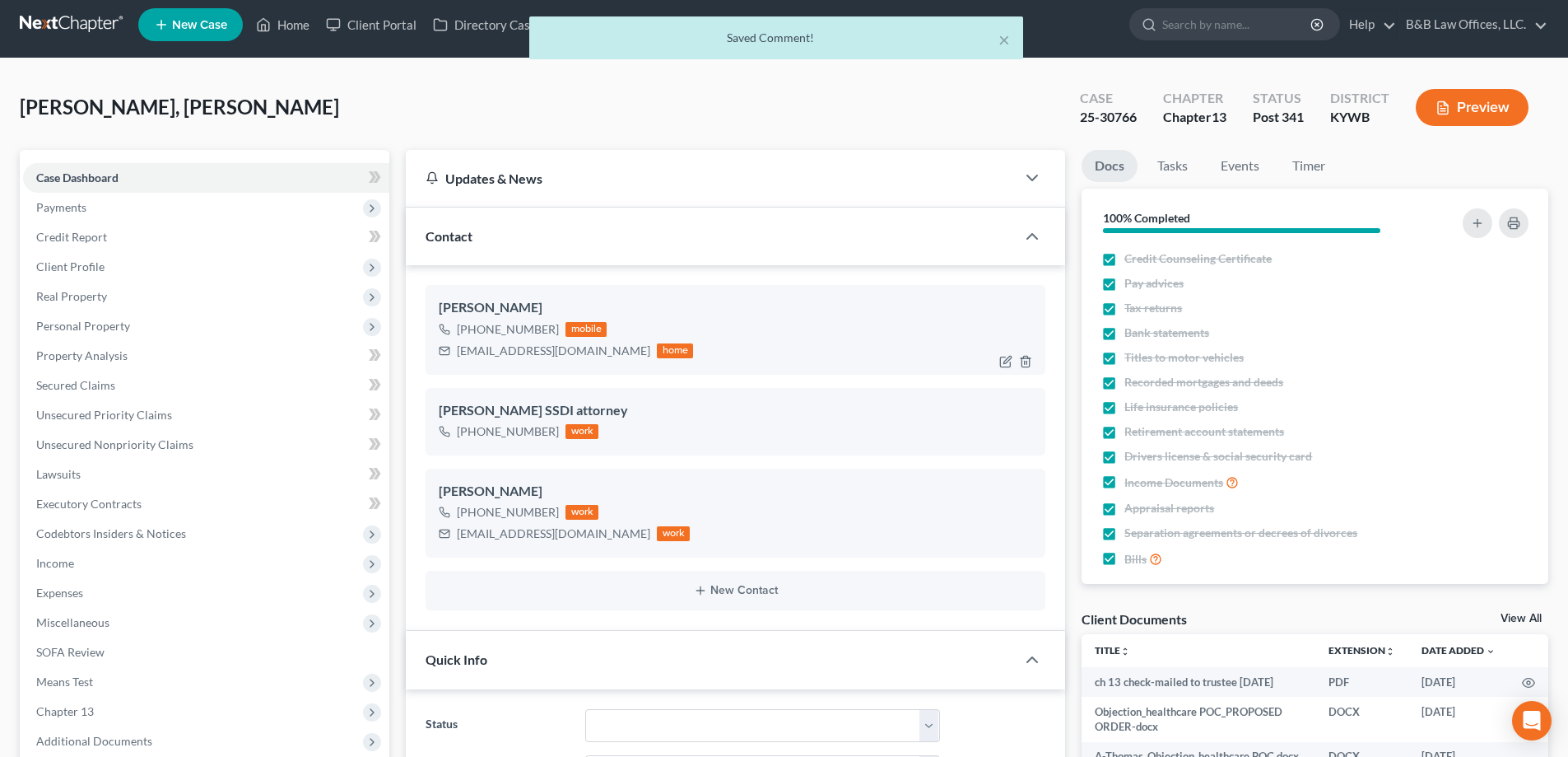
scroll to position [0, 0]
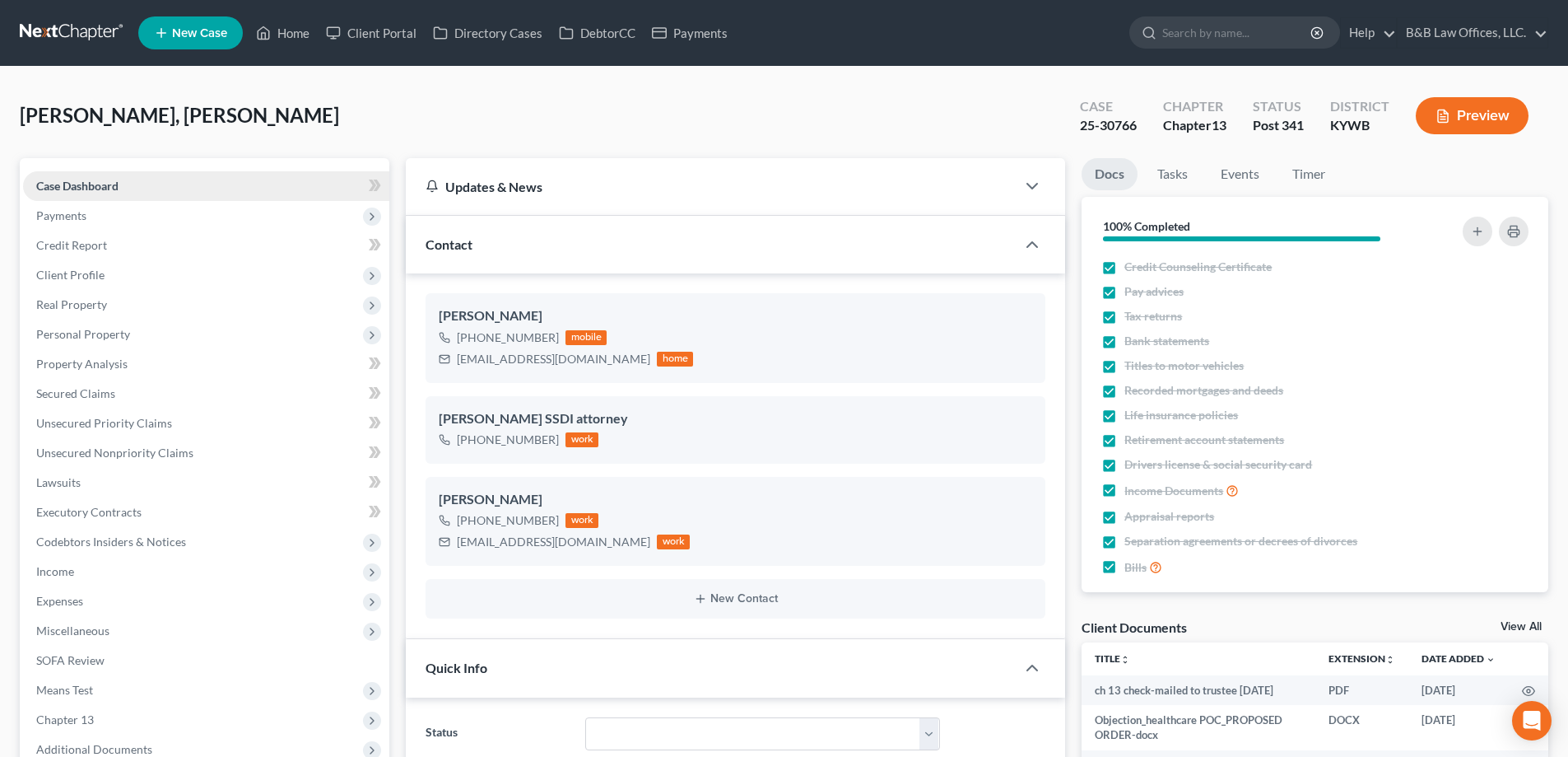
click at [130, 182] on link "Case Dashboard" at bounding box center [206, 185] width 367 height 29
click at [1176, 170] on link "Tasks" at bounding box center [1173, 174] width 57 height 32
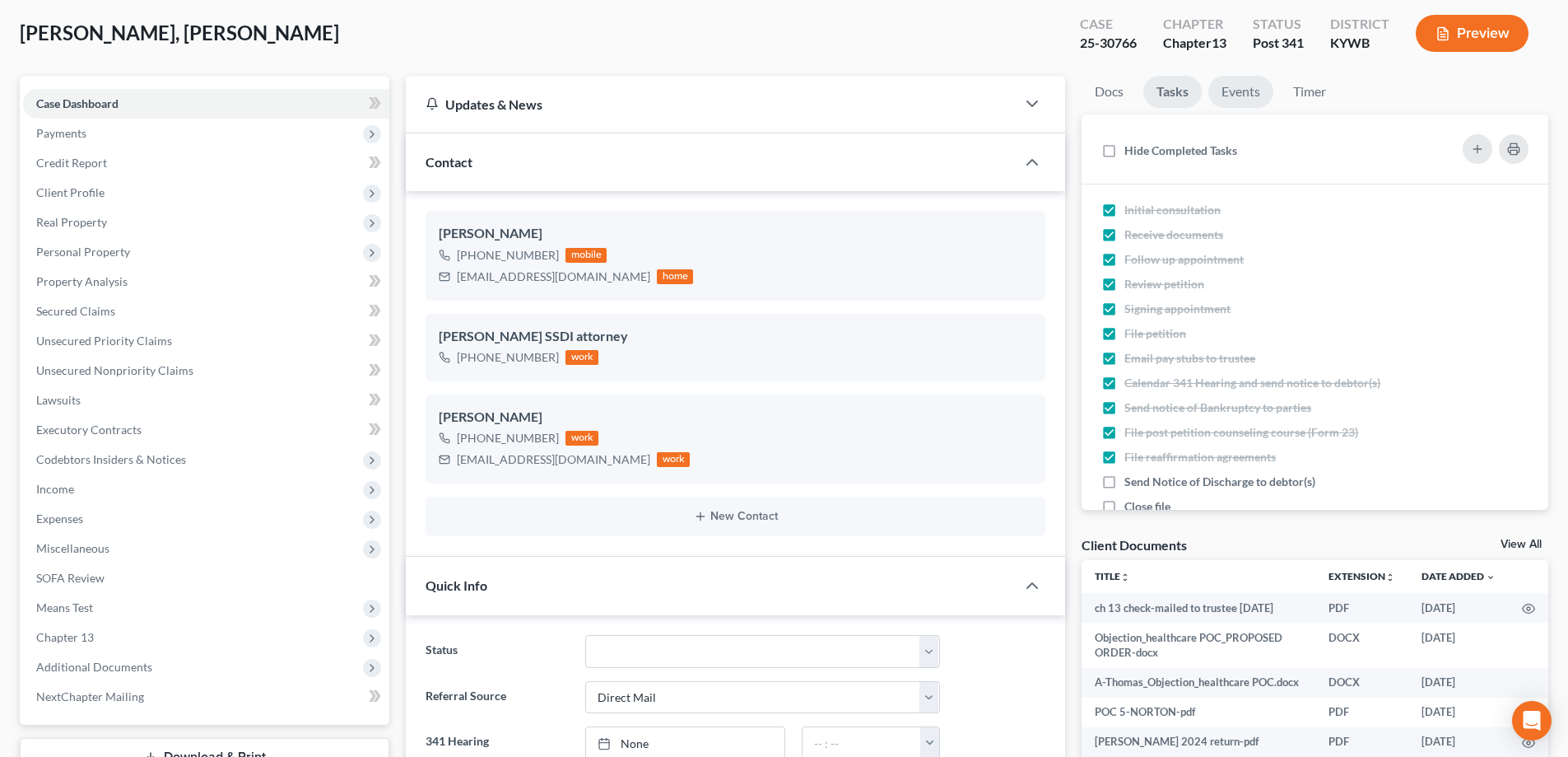
click at [1230, 93] on link "Events" at bounding box center [1241, 91] width 65 height 32
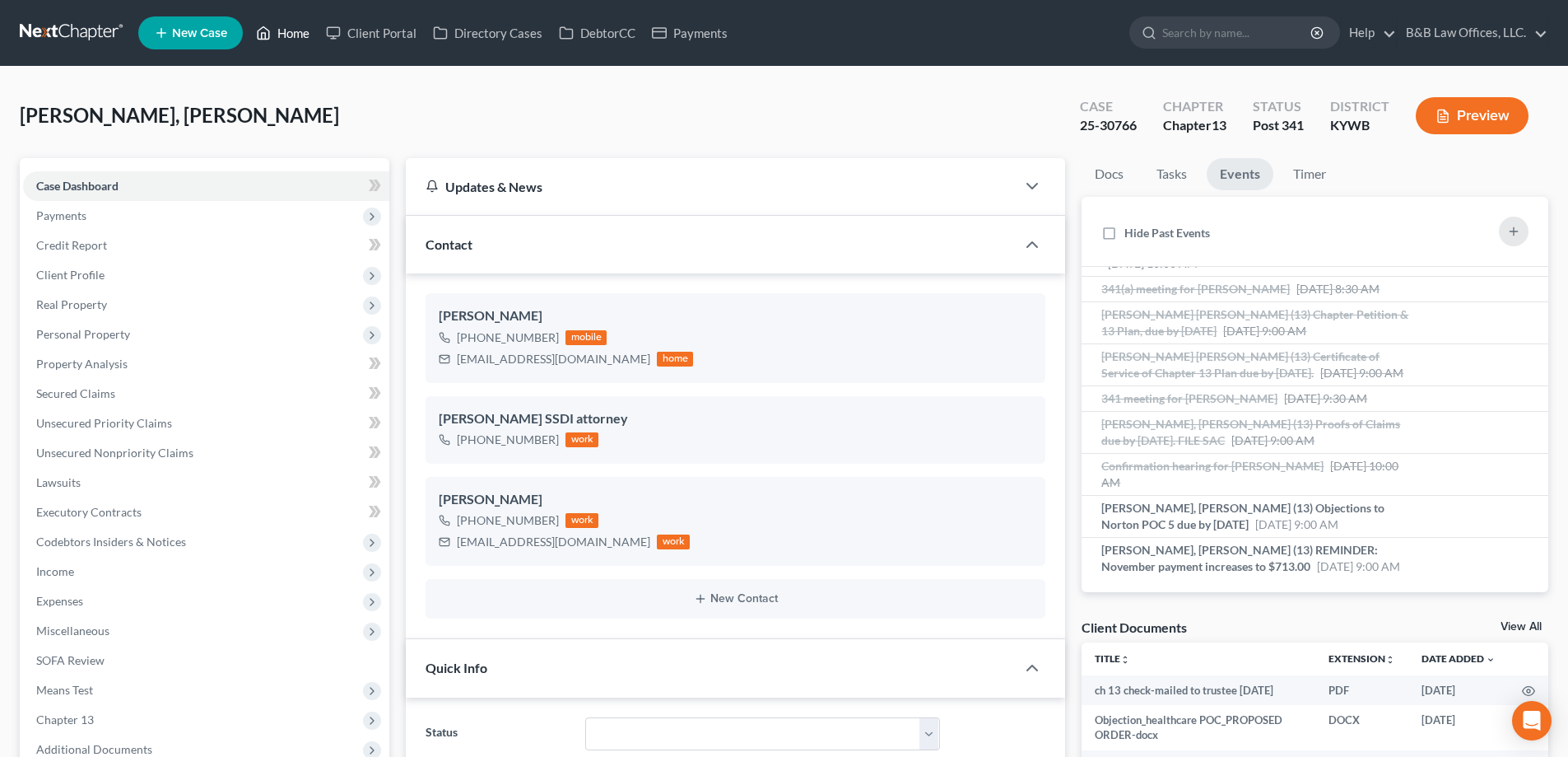
click at [286, 37] on link "Home" at bounding box center [282, 33] width 70 height 29
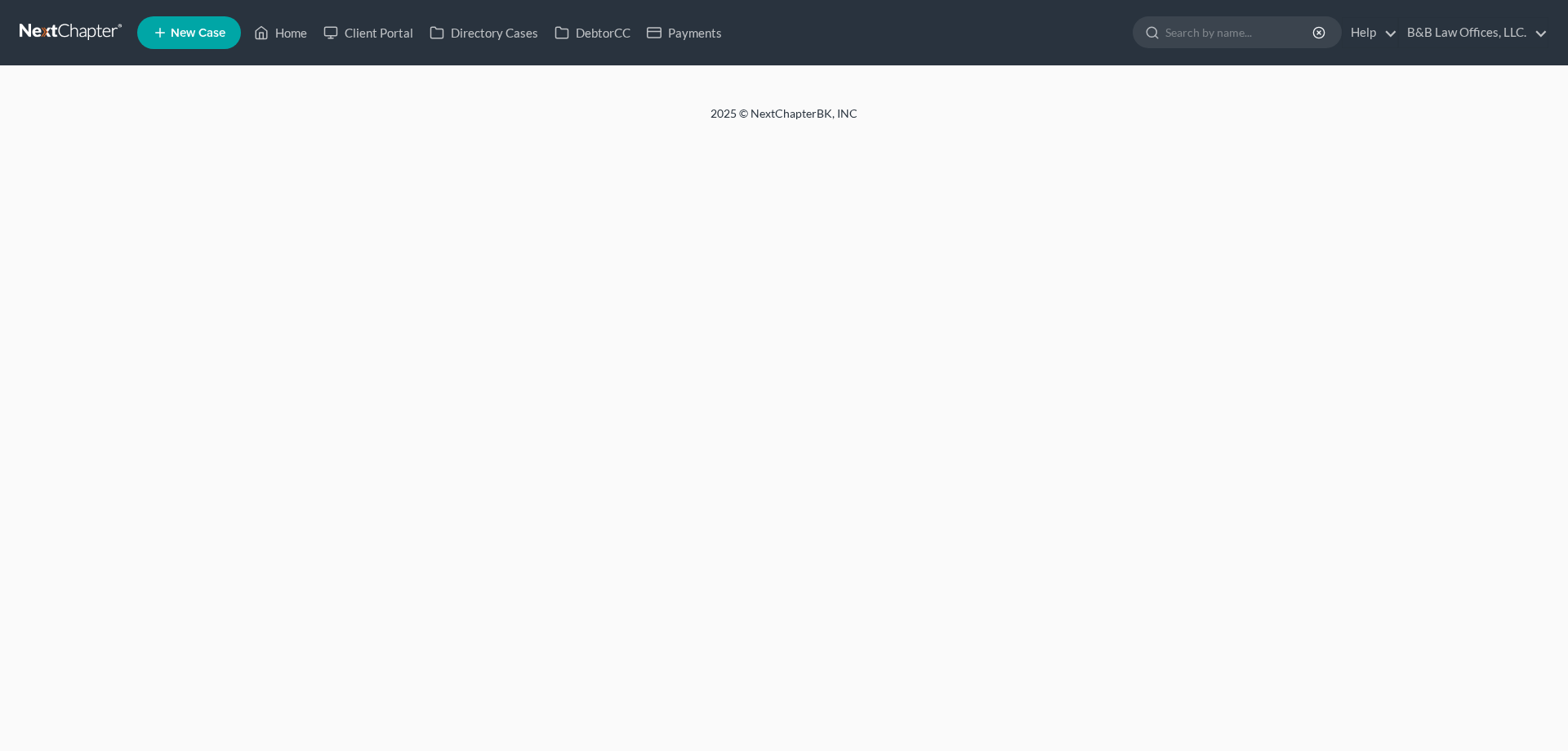
select select "2"
